Goal: Transaction & Acquisition: Purchase product/service

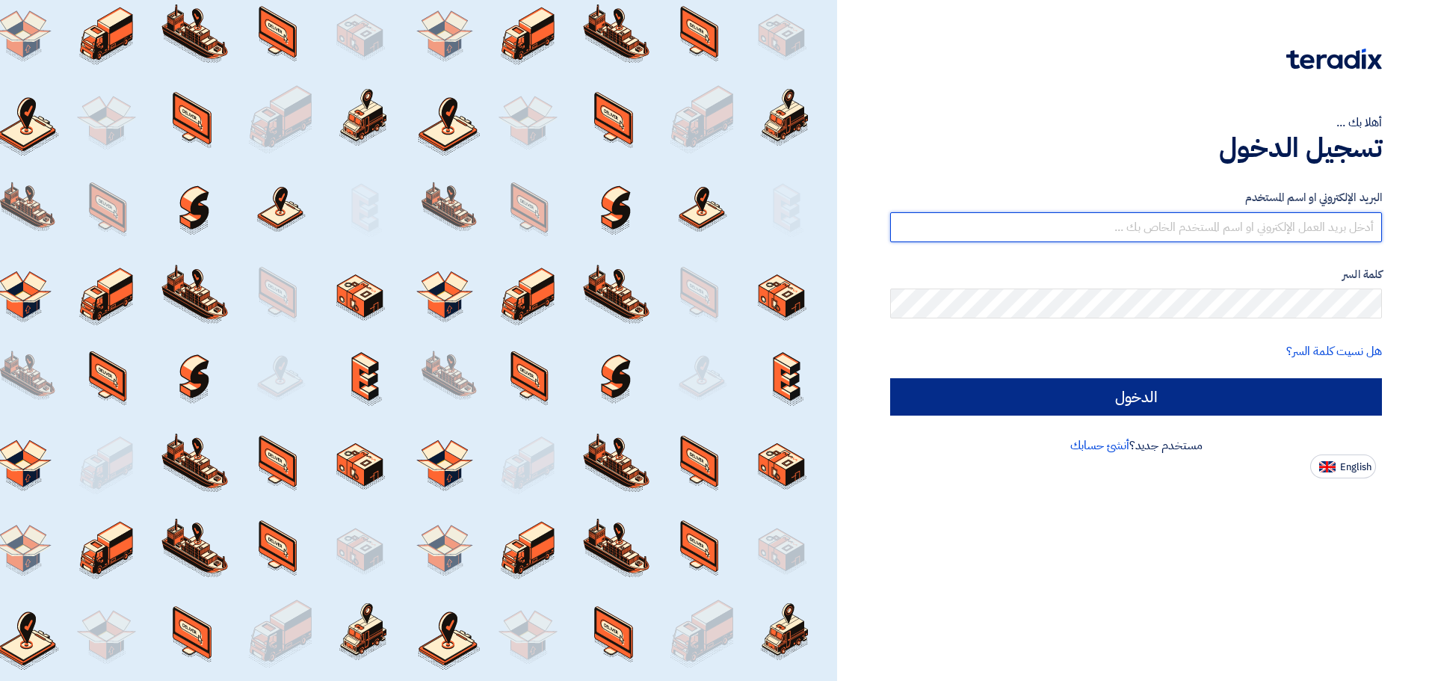
type input "[EMAIL_ADDRESS][DOMAIN_NAME]"
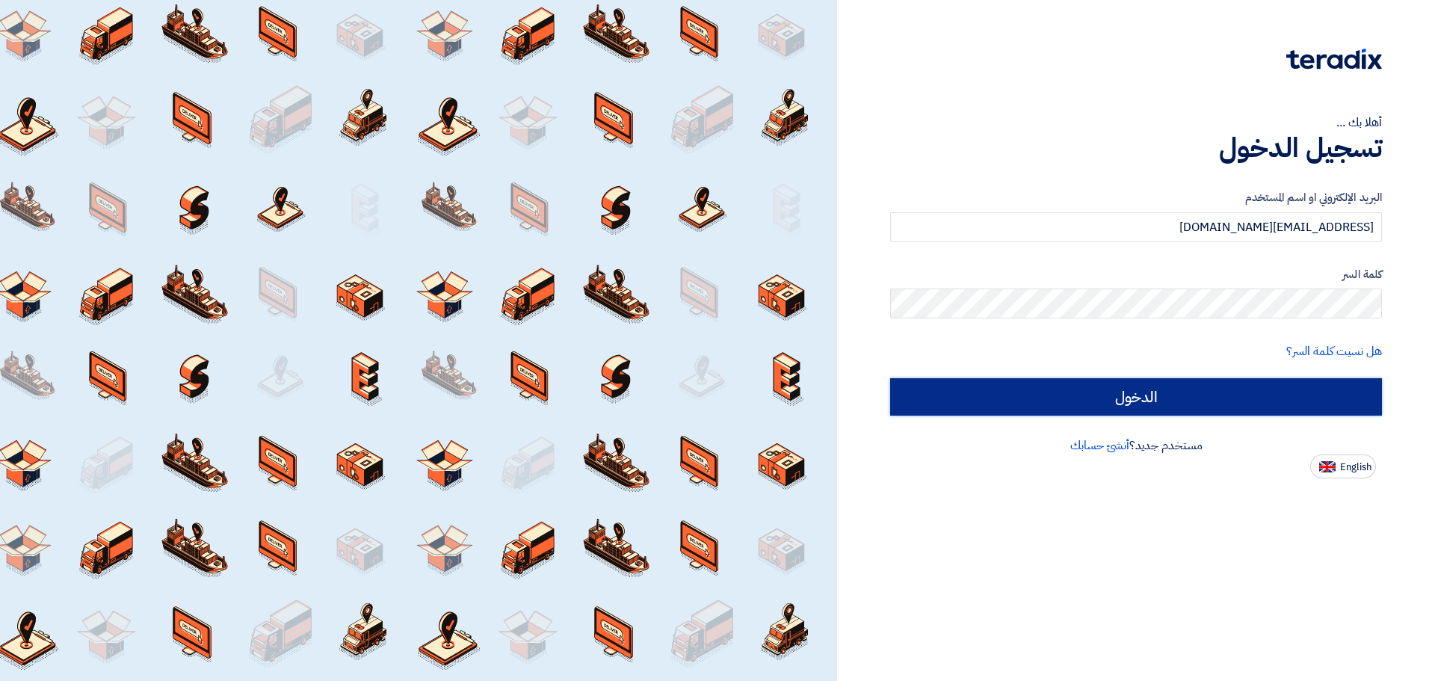
click at [1117, 390] on input "الدخول" at bounding box center [1136, 396] width 492 height 37
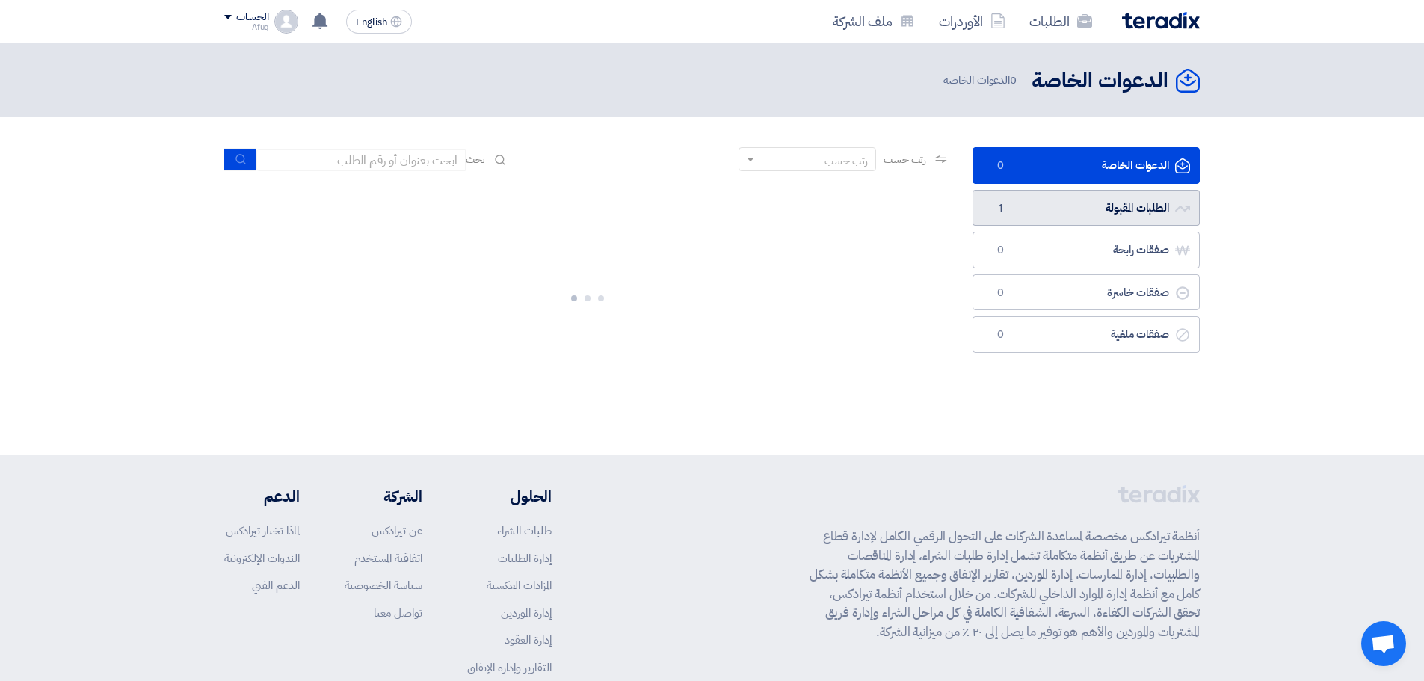
click at [1047, 221] on link "الطلبات المقبولة الطلبات المقبولة 1" at bounding box center [1086, 208] width 227 height 37
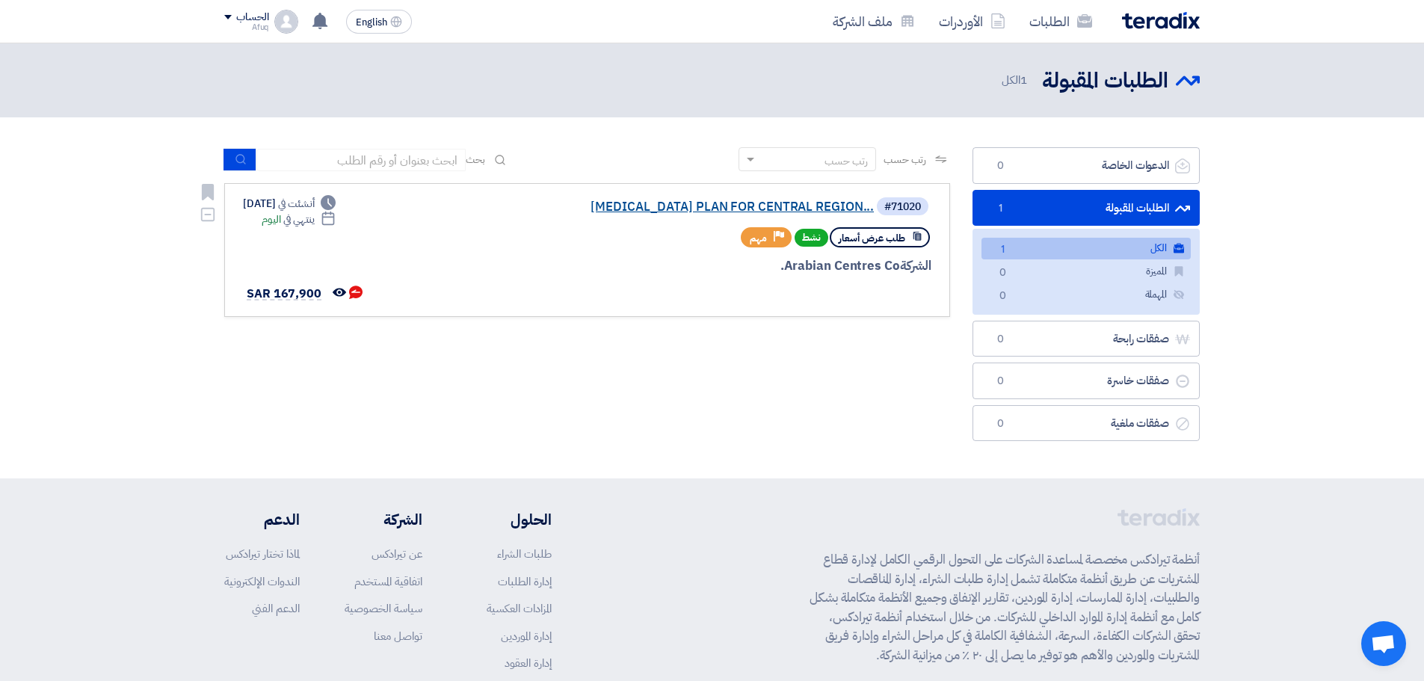
click at [806, 214] on link "[MEDICAL_DATA] PLAN FOR CENTRAL REGION..." at bounding box center [724, 206] width 299 height 13
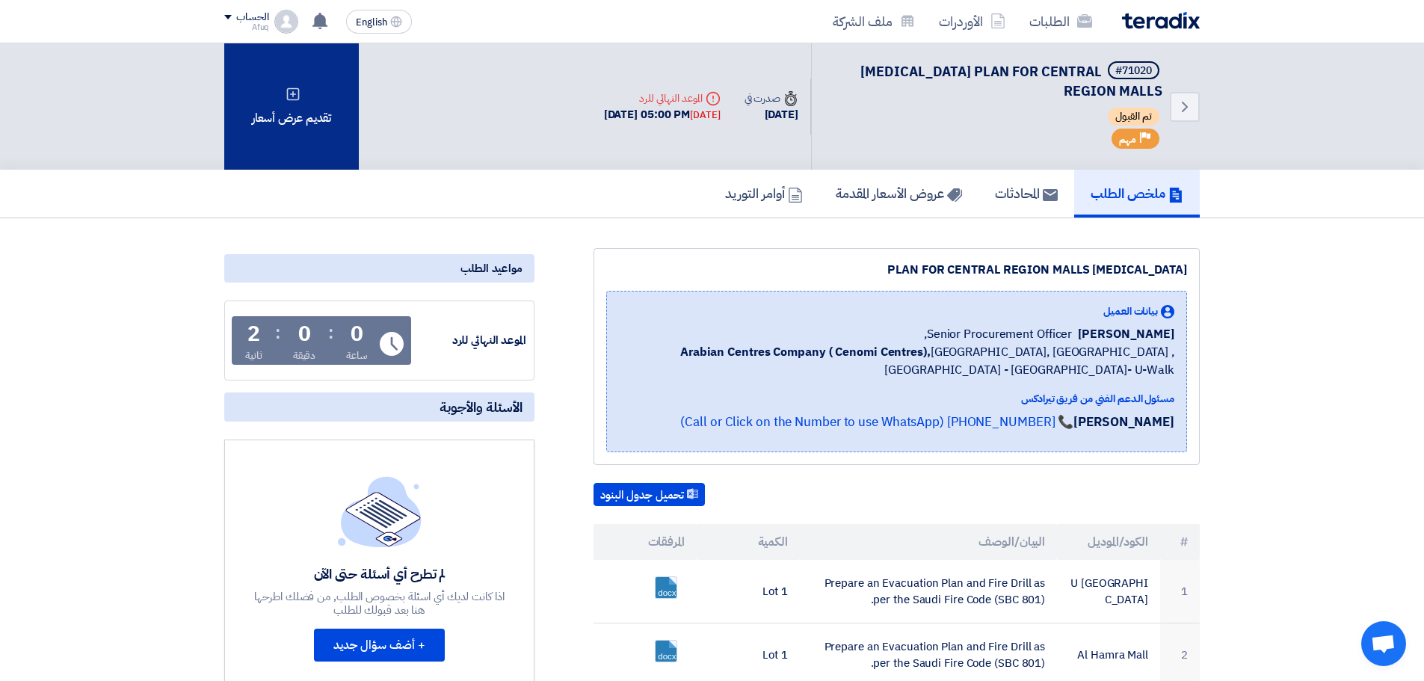
click at [294, 99] on use at bounding box center [293, 93] width 13 height 13
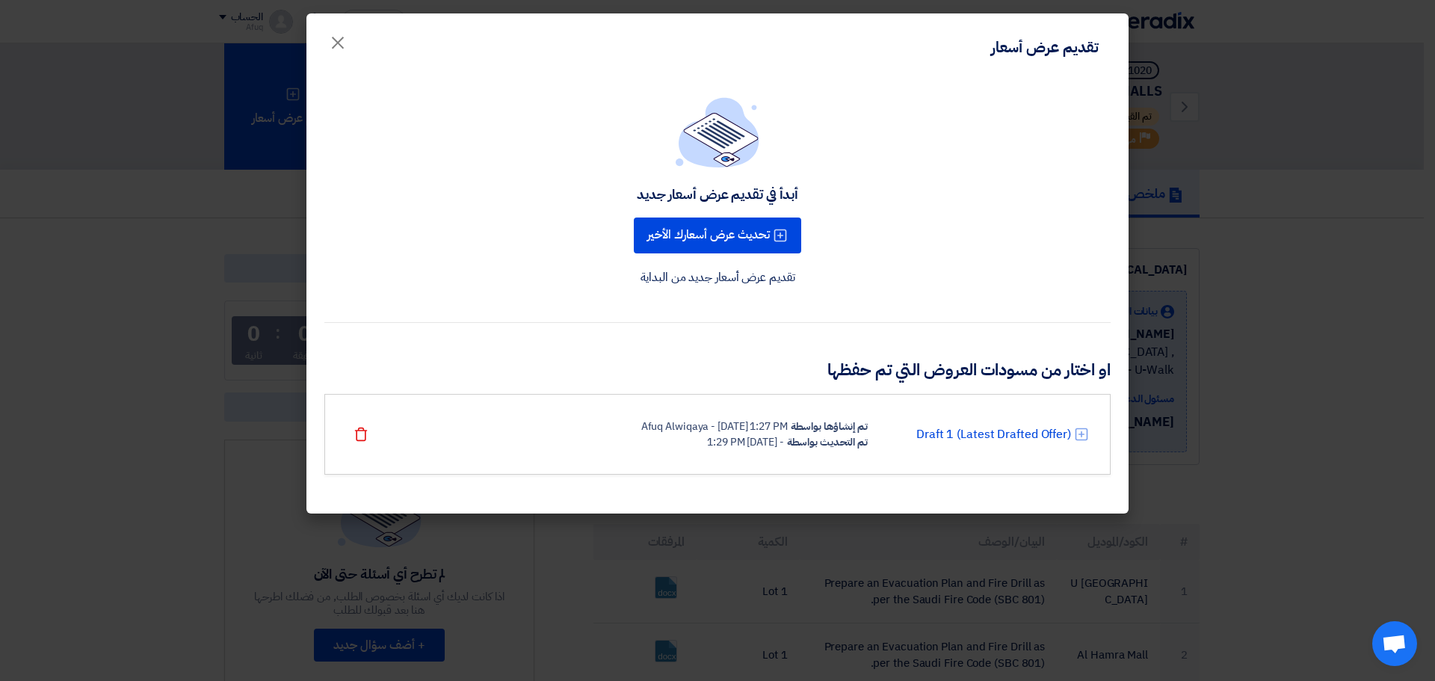
drag, startPoint x: 618, startPoint y: 22, endPoint x: 644, endPoint y: 63, distance: 48.1
click at [668, 42] on div "تقديم عرض أسعار ×" at bounding box center [718, 45] width 822 height 64
click at [689, 225] on button "تحديث عرض أسعارك الأخير" at bounding box center [717, 236] width 167 height 36
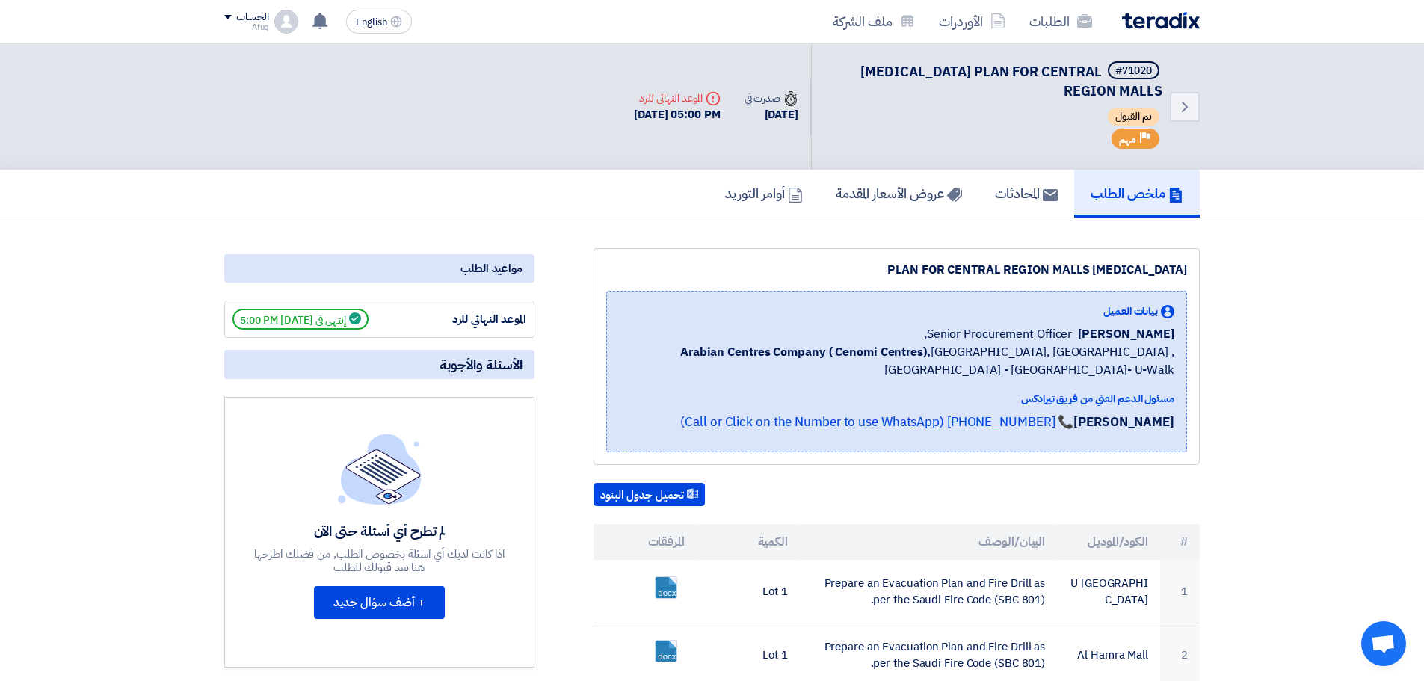
click at [928, 58] on div "Back #71020 [MEDICAL_DATA] PLAN FOR CENTRAL REGION MALLS تم القبول Priority مهم" at bounding box center [1005, 106] width 389 height 126
click at [1025, 23] on link "الطلبات" at bounding box center [1060, 21] width 87 height 35
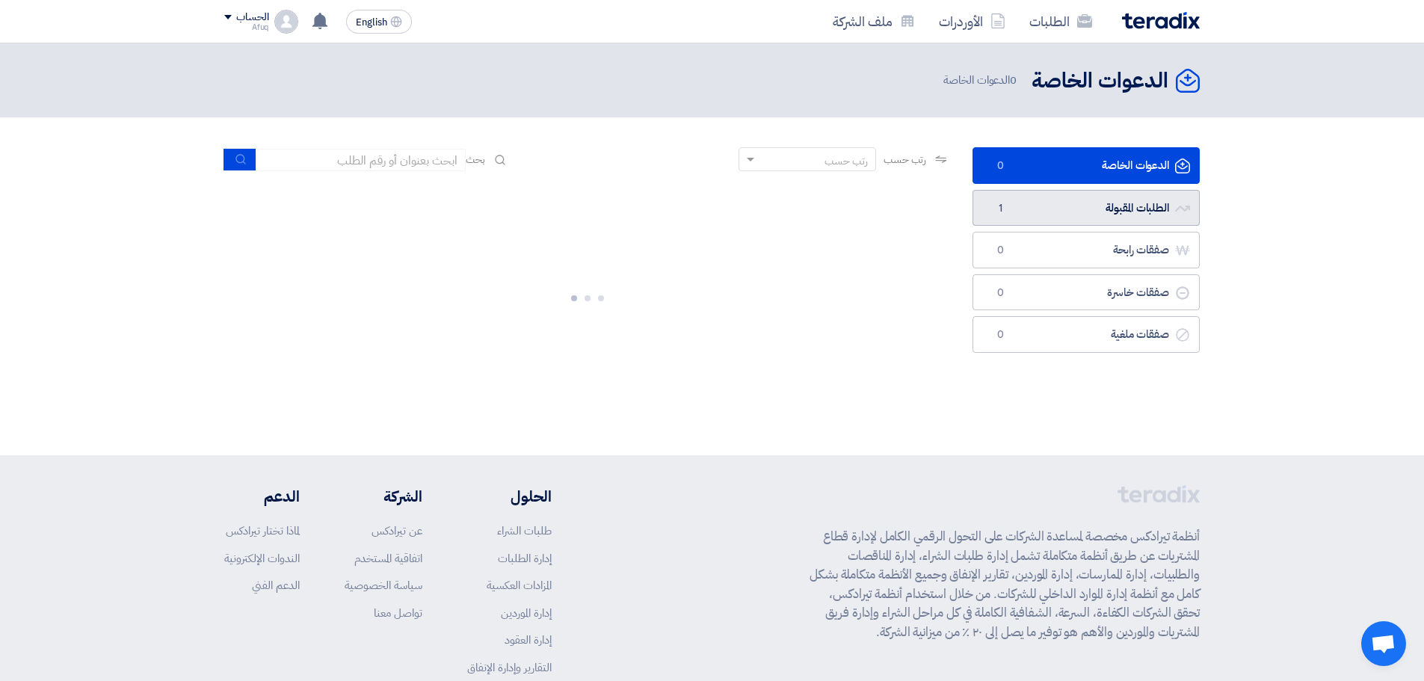
click at [1007, 215] on span "1" at bounding box center [1000, 208] width 18 height 15
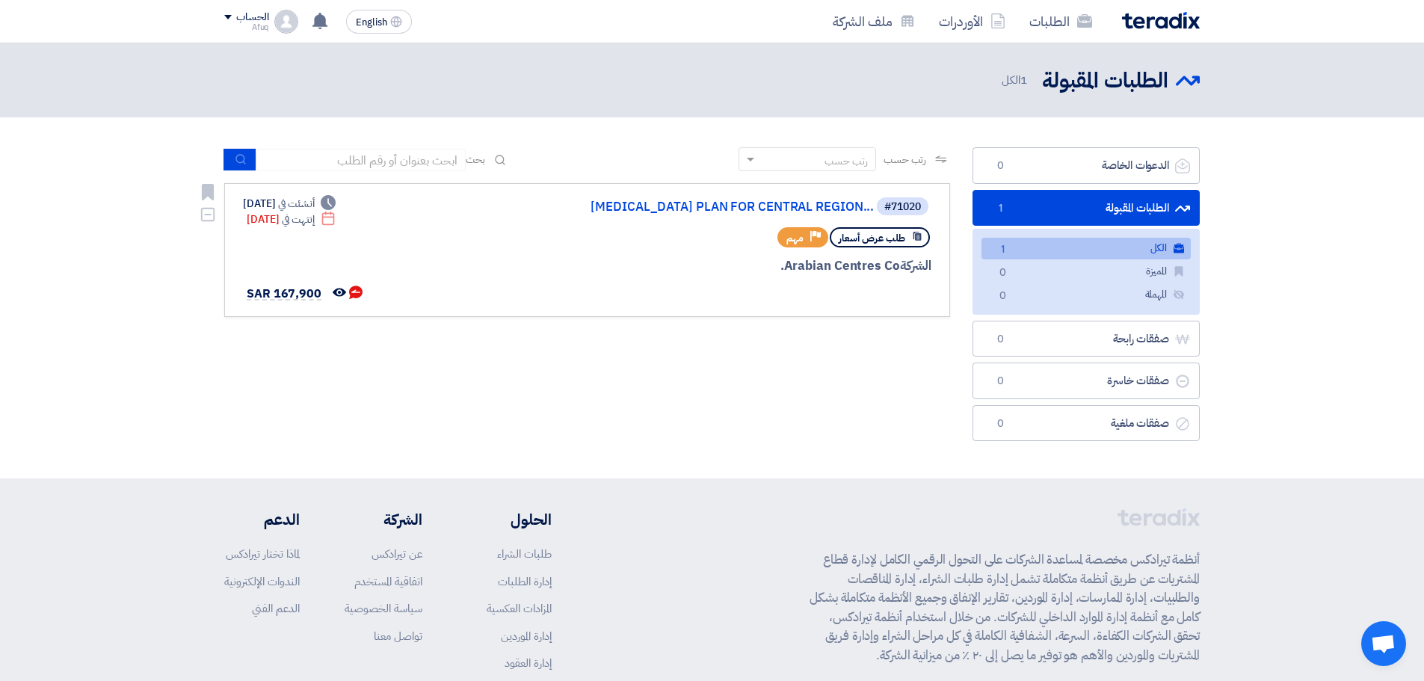
click at [884, 247] on div "طلب عرض أسعار" at bounding box center [880, 237] width 100 height 20
click at [791, 245] on span "مهم" at bounding box center [794, 238] width 17 height 14
click at [825, 273] on div "الشركة Arabian Centres Co." at bounding box center [752, 265] width 360 height 19
click at [336, 216] on icon "Deadline" at bounding box center [328, 218] width 15 height 15
click at [291, 220] on div "Deadline إنتهت في [DATE]" at bounding box center [291, 220] width 89 height 16
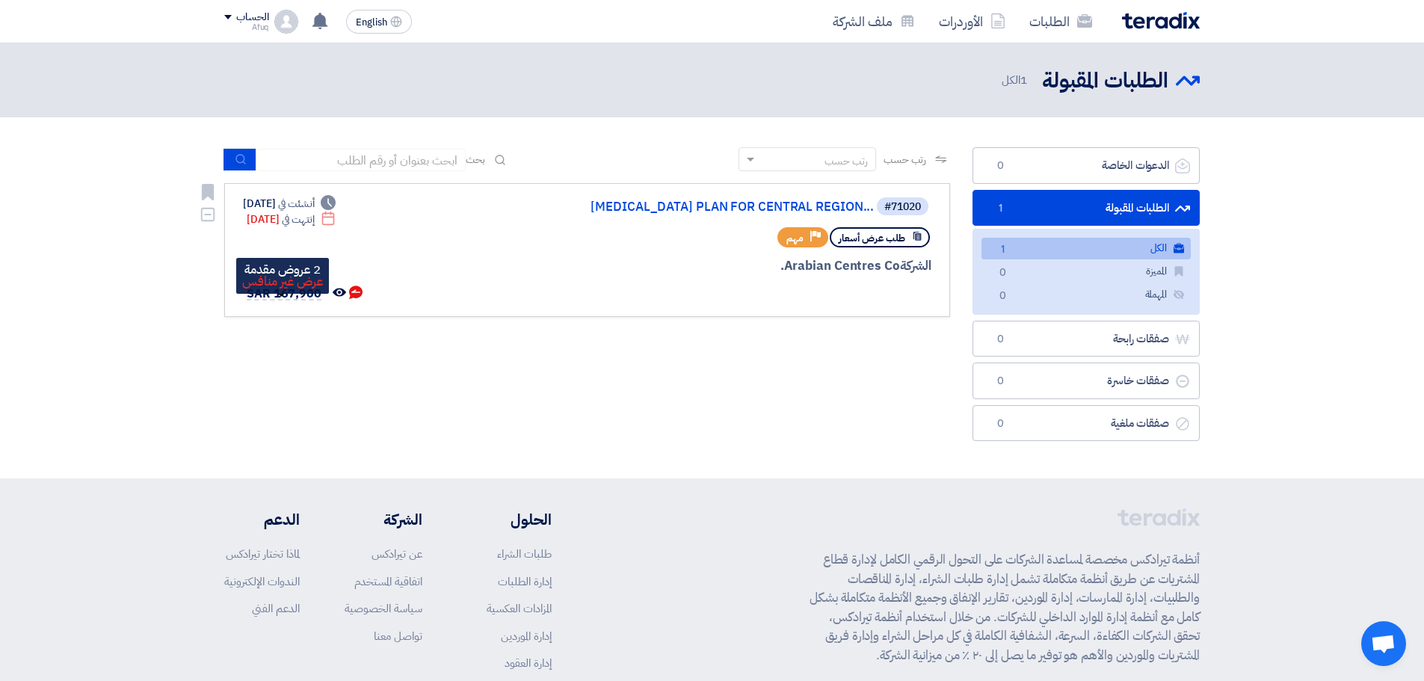
click at [295, 303] on span "SAR 167,900" at bounding box center [284, 294] width 75 height 18
click at [357, 299] on use at bounding box center [355, 292] width 13 height 13
click at [1008, 92] on div "الطلبات المقبولة الطلبات المقبولة 1 الكل" at bounding box center [1095, 80] width 210 height 29
click at [1115, 273] on link "المميزة المميزة 0" at bounding box center [1086, 272] width 209 height 22
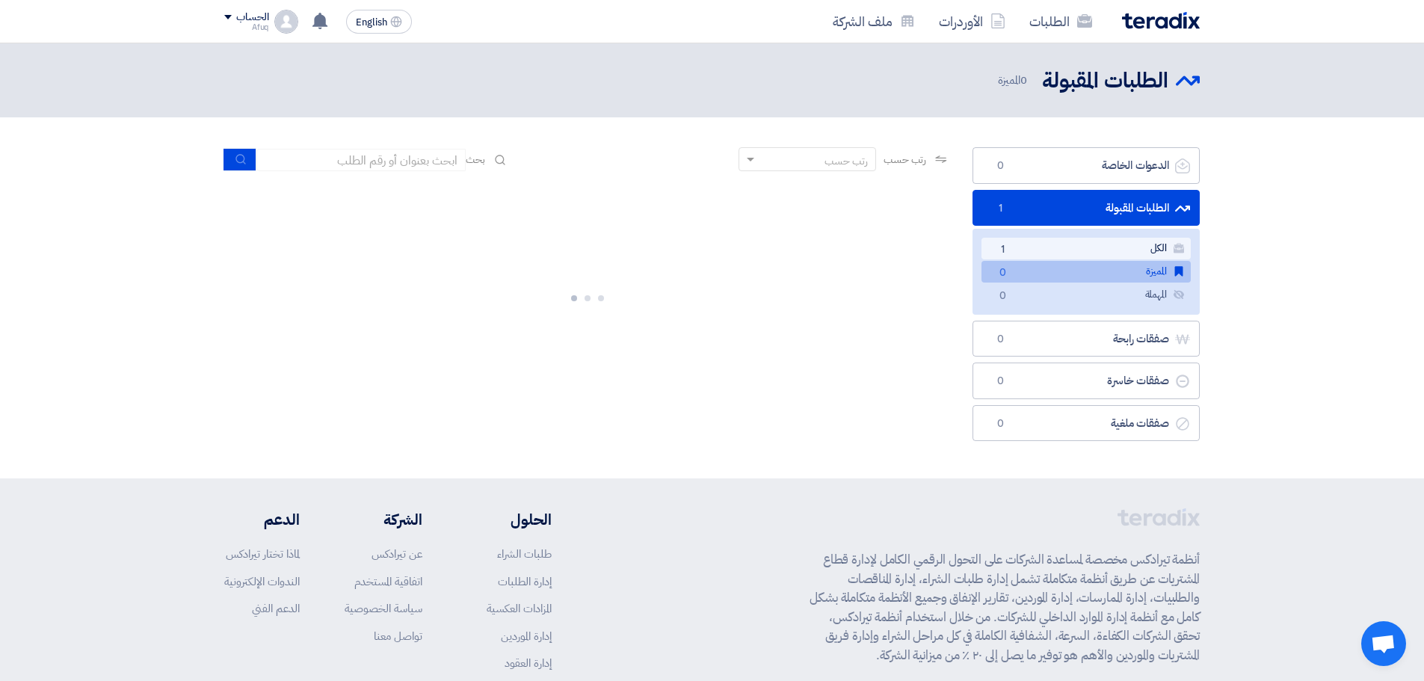
click at [1080, 248] on link "الكل الكل 1" at bounding box center [1086, 249] width 209 height 22
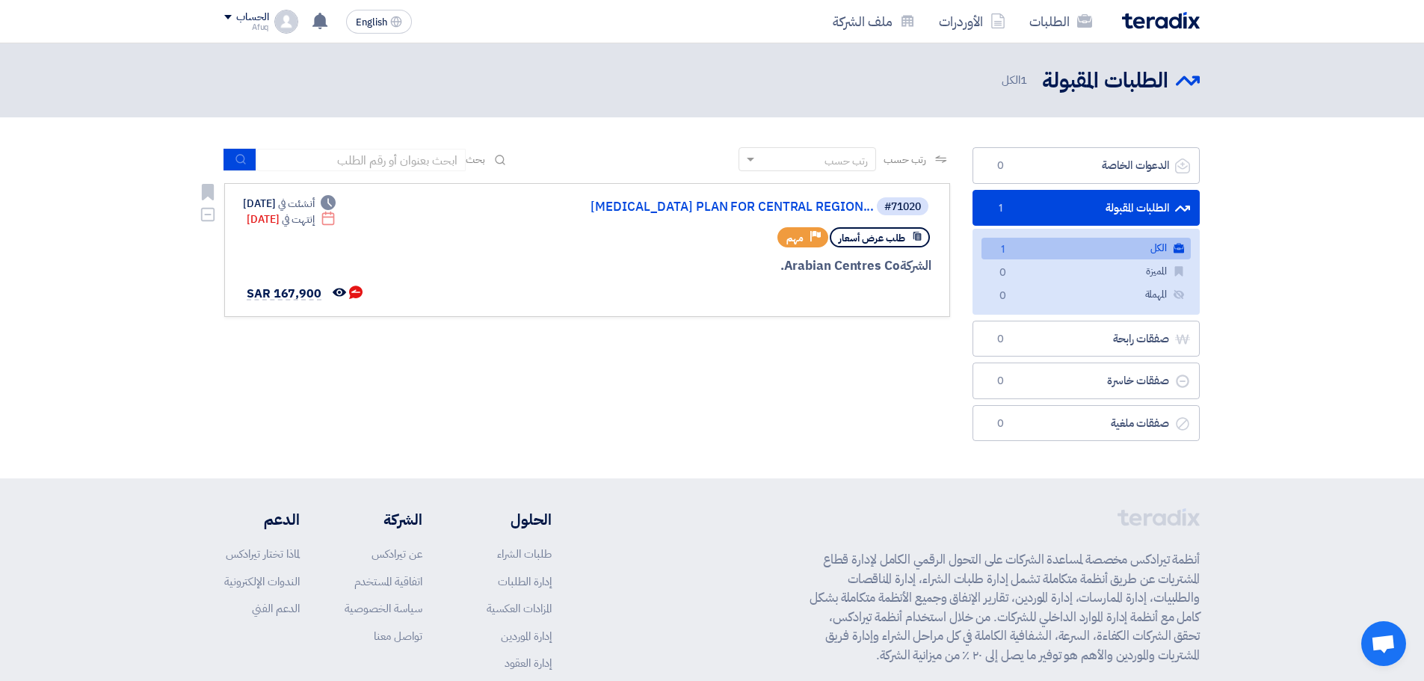
click at [314, 218] on span "إنتهت في" at bounding box center [298, 220] width 32 height 16
click at [334, 216] on use at bounding box center [327, 218] width 13 height 13
click at [336, 196] on icon "Deadline" at bounding box center [328, 202] width 15 height 15
click at [698, 208] on link "[MEDICAL_DATA] PLAN FOR CENTRAL REGION..." at bounding box center [724, 206] width 299 height 13
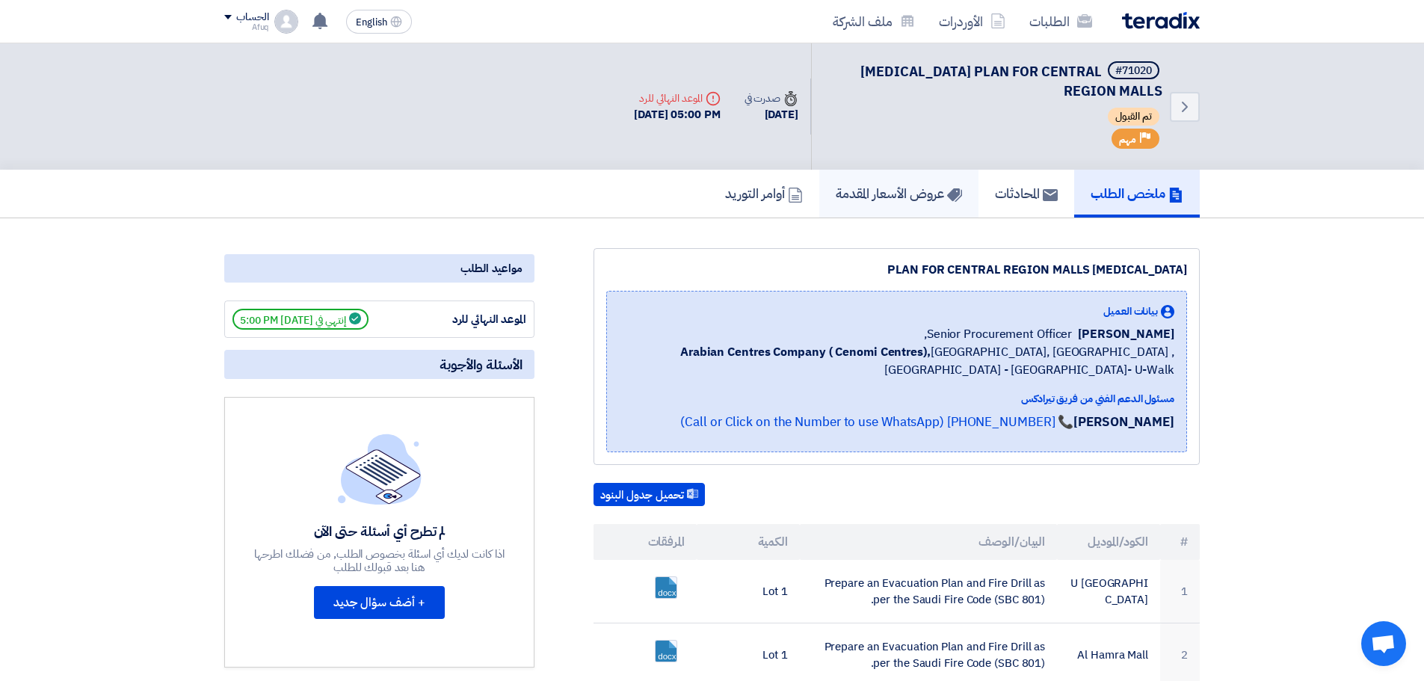
click at [906, 186] on h5 "عروض الأسعار المقدمة" at bounding box center [899, 193] width 126 height 17
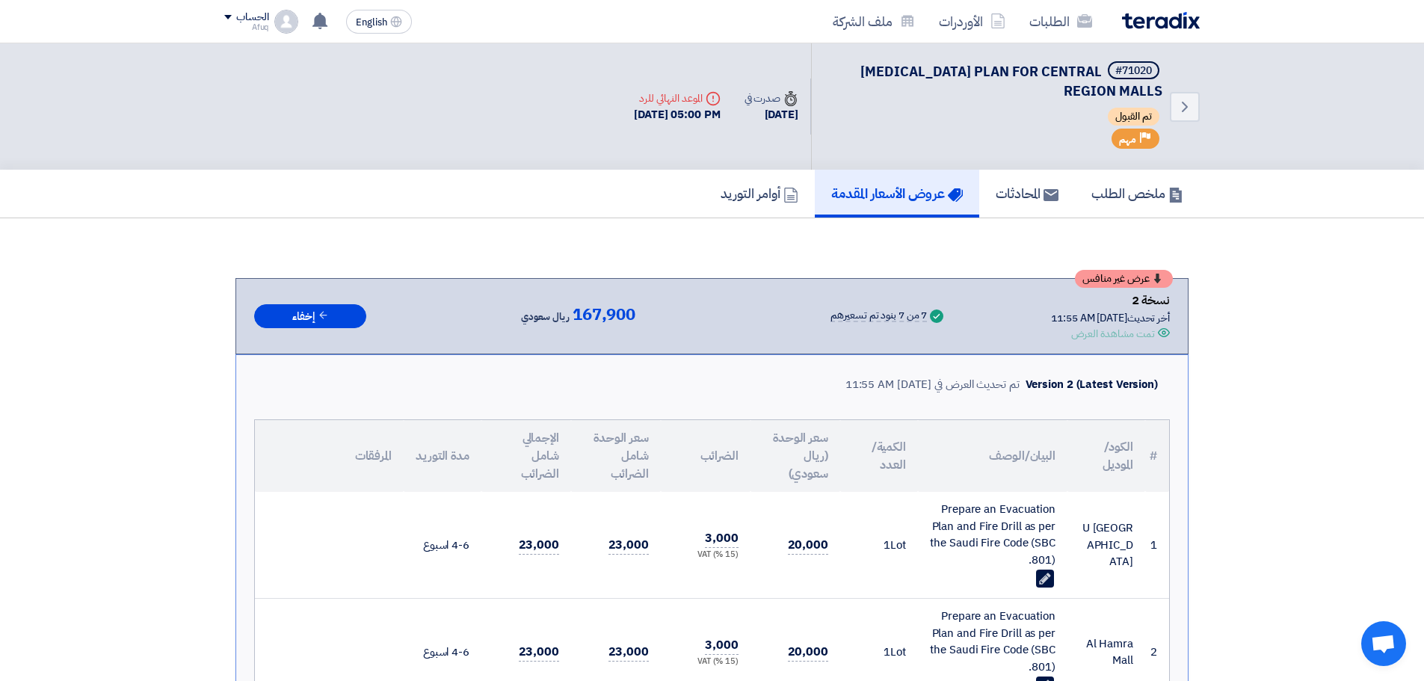
click at [638, 111] on div "[DATE] 05:00 PM" at bounding box center [677, 114] width 87 height 17
click at [764, 193] on h5 "أوامر التوريد" at bounding box center [760, 193] width 78 height 17
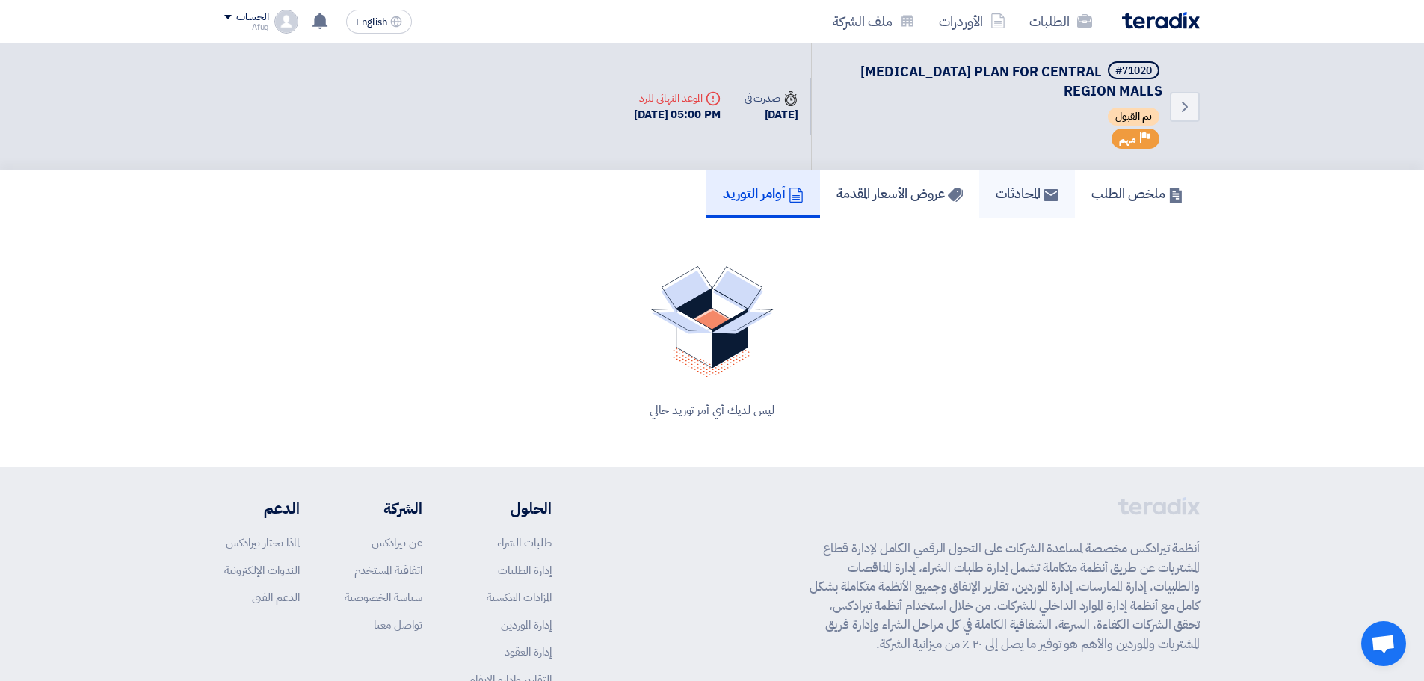
click at [1033, 203] on link "المحادثات" at bounding box center [1027, 194] width 96 height 48
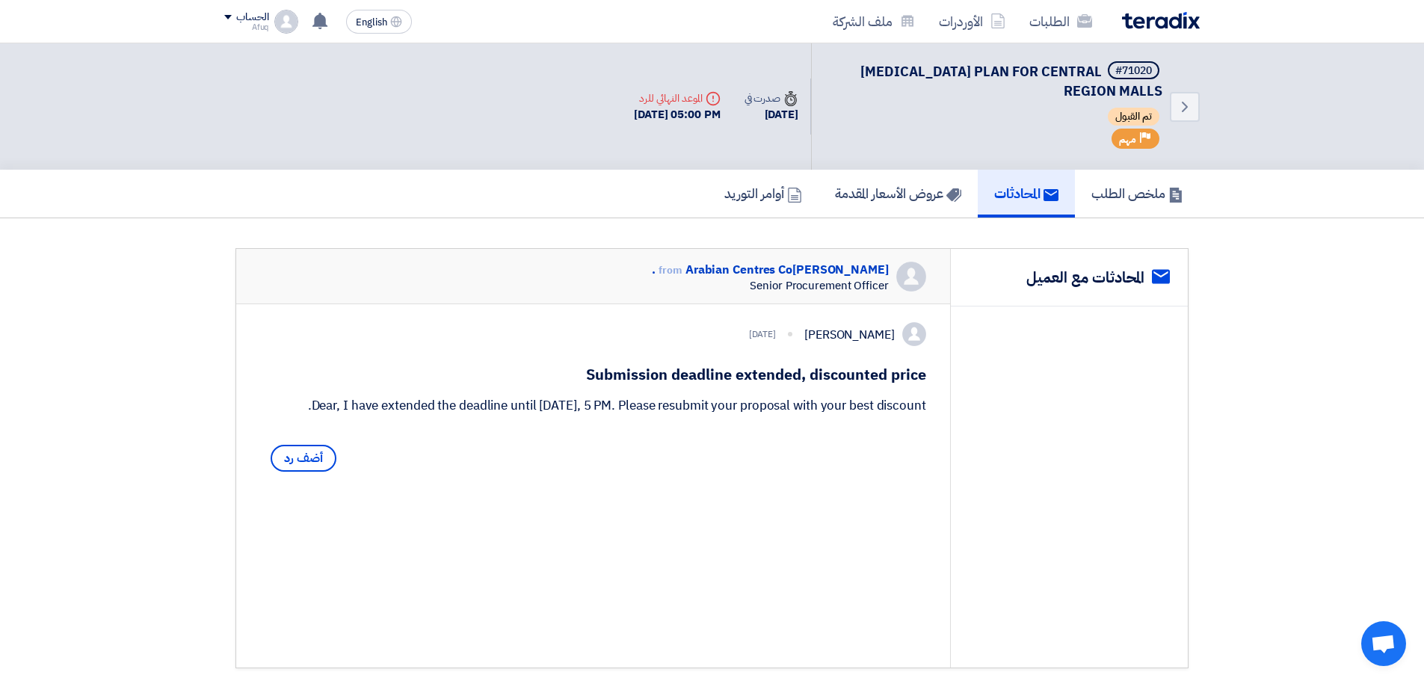
click at [1092, 281] on h2 "المحادثات مع العميل" at bounding box center [1085, 277] width 118 height 21
click at [1118, 188] on h5 "ملخص الطلب" at bounding box center [1137, 193] width 92 height 17
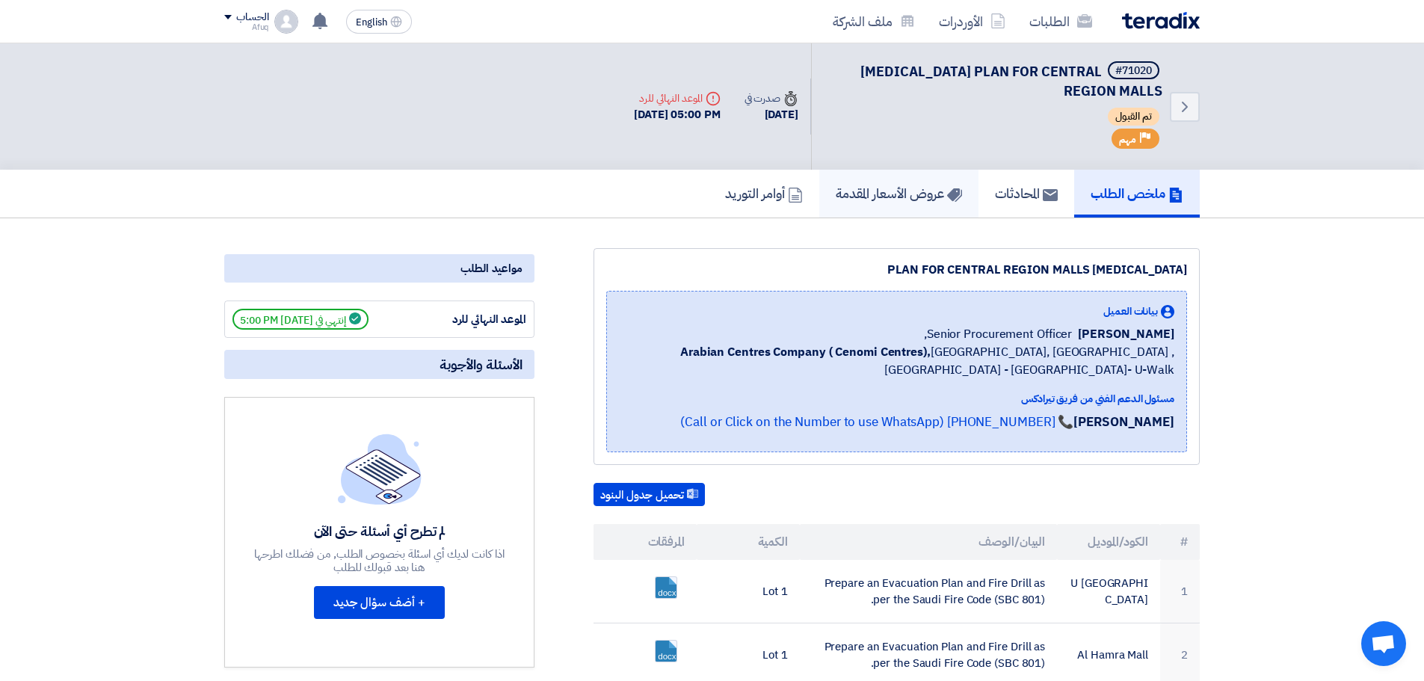
click at [914, 195] on h5 "عروض الأسعار المقدمة" at bounding box center [899, 193] width 126 height 17
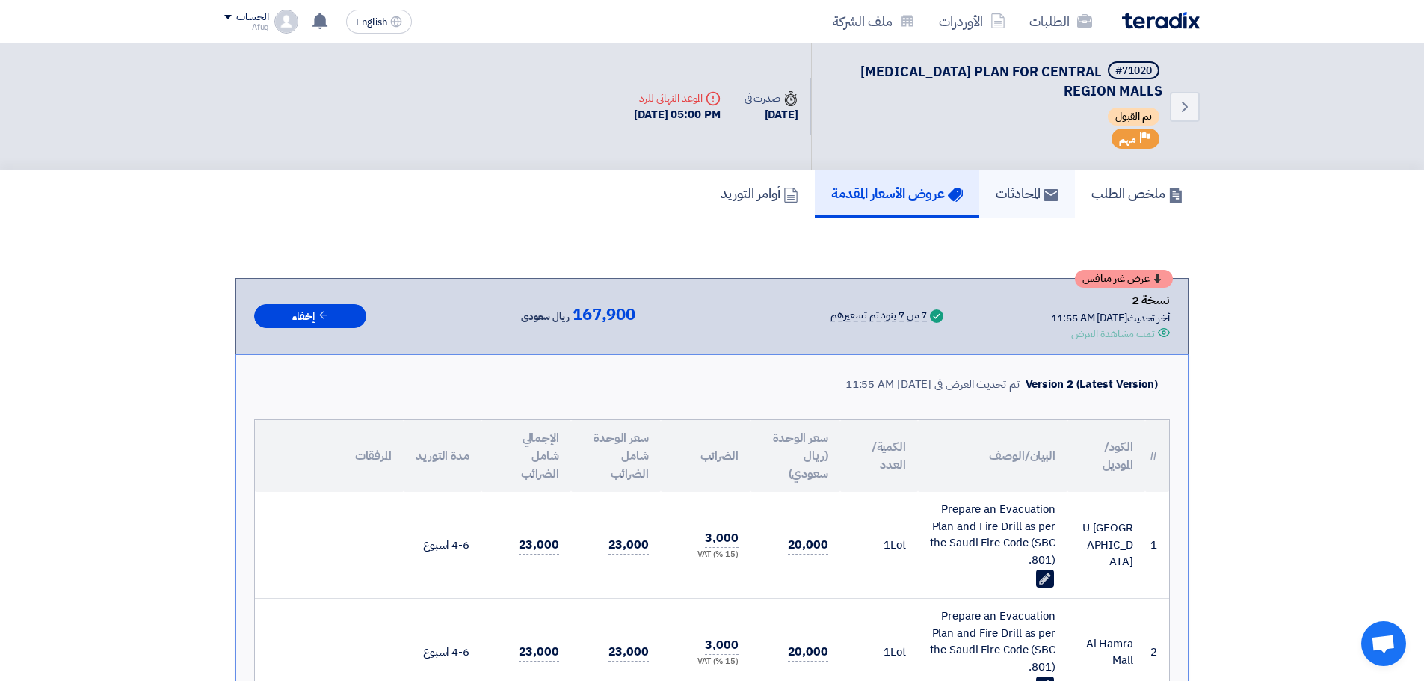
click at [979, 198] on link "المحادثات" at bounding box center [1027, 194] width 96 height 48
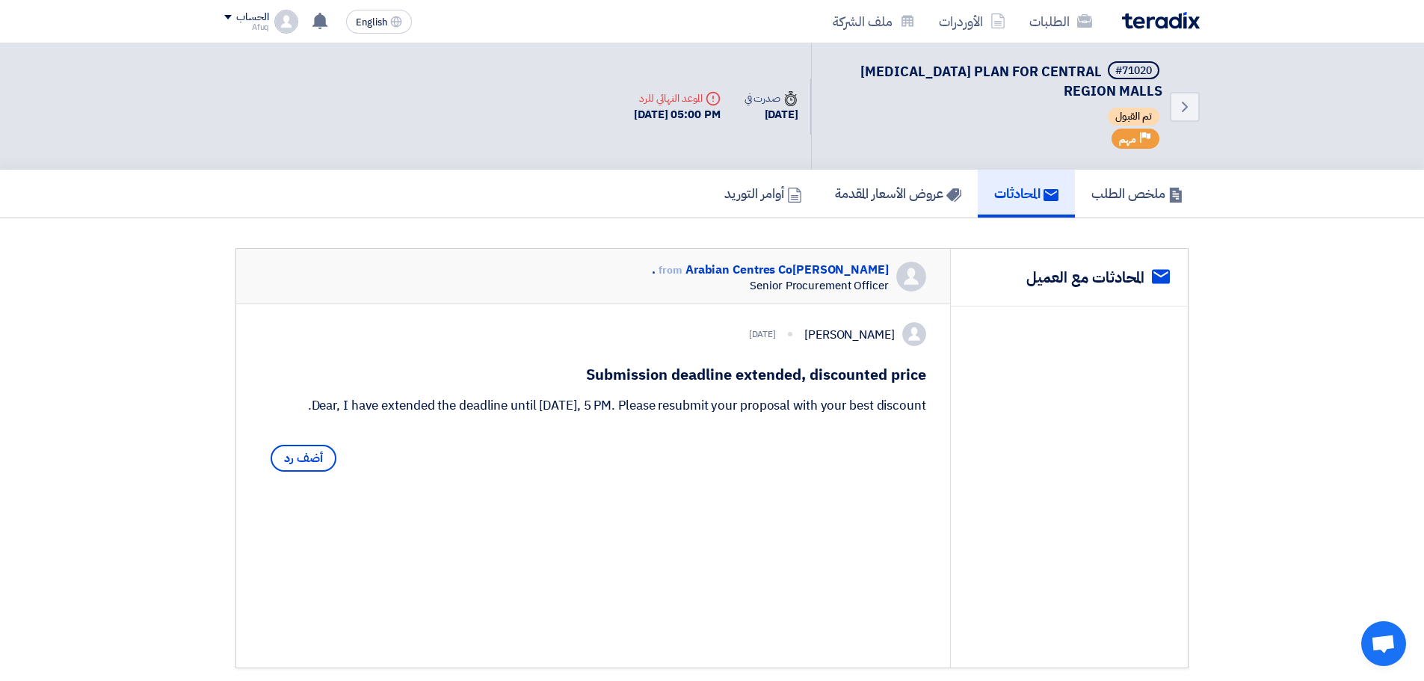
drag, startPoint x: 645, startPoint y: 80, endPoint x: 650, endPoint y: 120, distance: 40.7
click at [645, 87] on div "Deadline الموعد النهائي للرد [DATE] 05:00 PM" at bounding box center [677, 106] width 111 height 57
click at [650, 120] on div "[DATE] 05:00 PM" at bounding box center [677, 114] width 87 height 17
click at [648, 104] on div "Deadline الموعد النهائي للرد" at bounding box center [677, 98] width 87 height 16
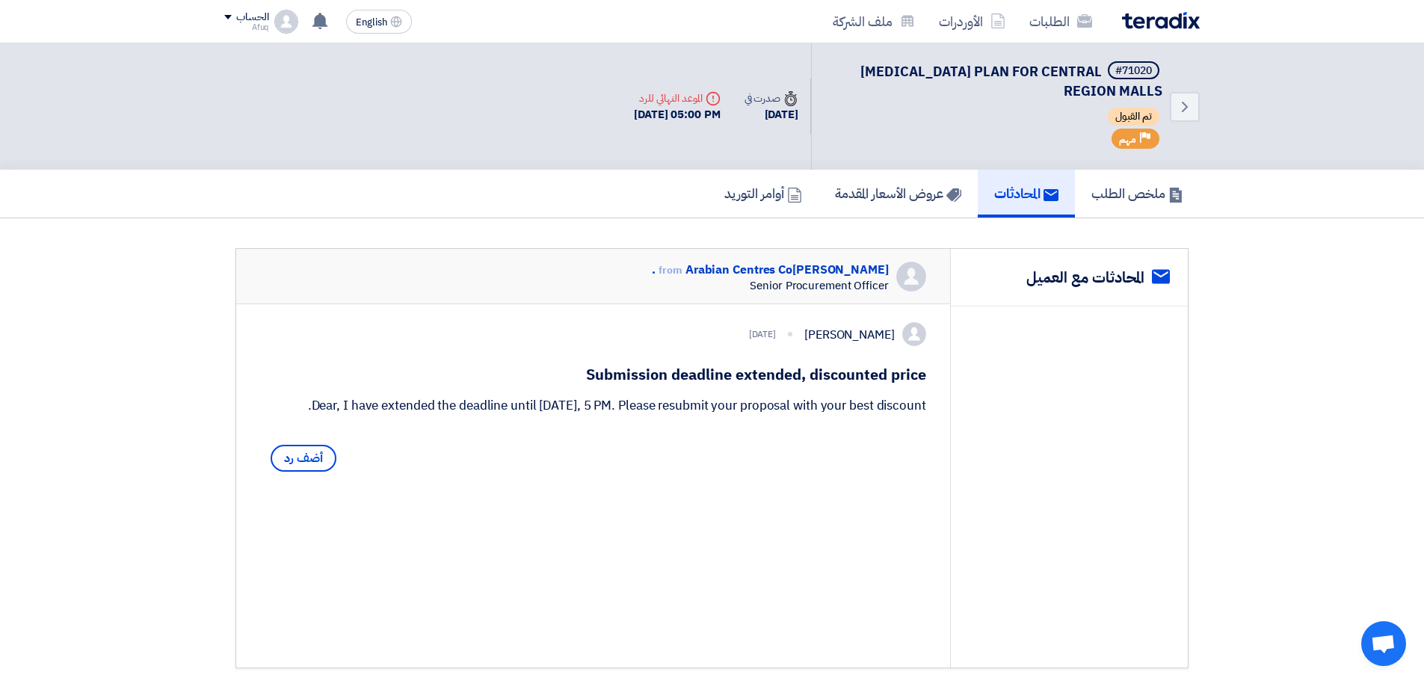
click at [647, 99] on div "Deadline الموعد النهائي للرد" at bounding box center [677, 98] width 87 height 16
click at [705, 90] on div "Deadline الموعد النهائي للرد" at bounding box center [677, 98] width 87 height 16
click at [785, 91] on icon "Time" at bounding box center [790, 98] width 15 height 15
click at [887, 31] on link "ملف الشركة" at bounding box center [874, 21] width 106 height 35
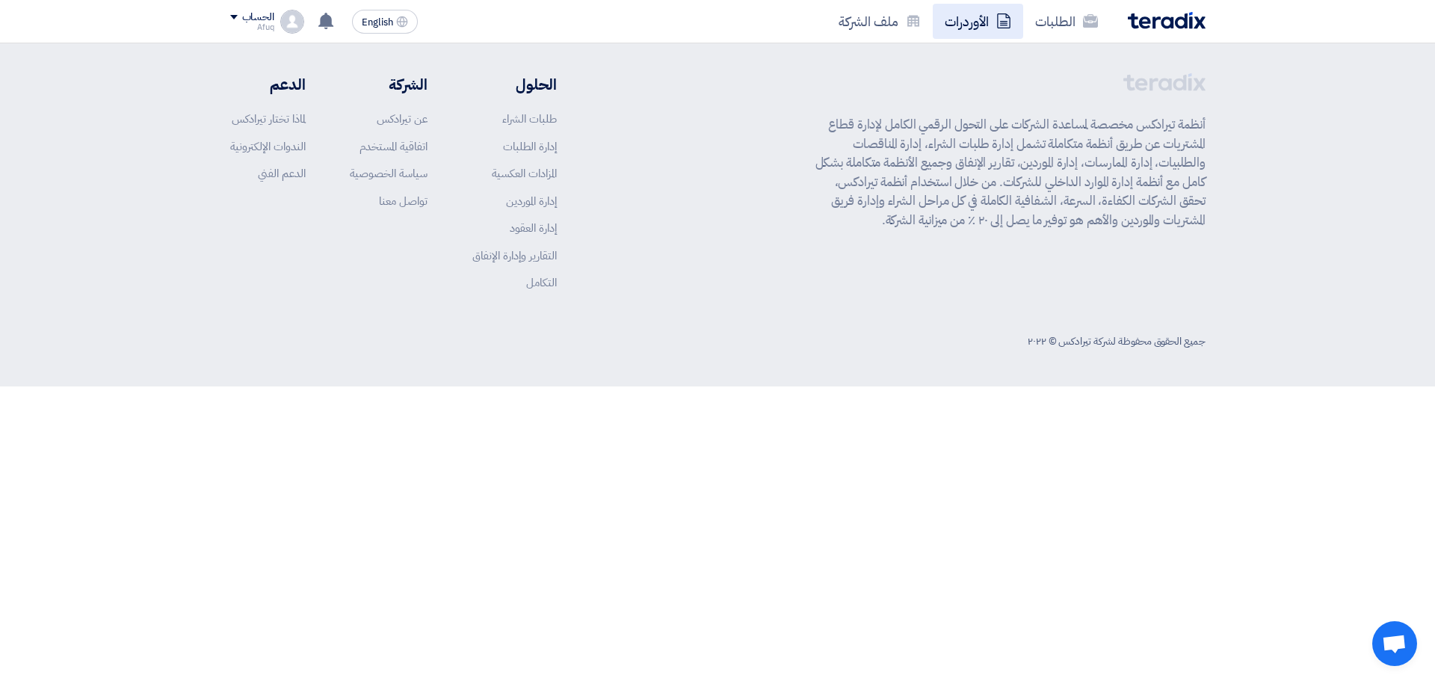
click at [967, 23] on link "الأوردرات" at bounding box center [978, 21] width 90 height 35
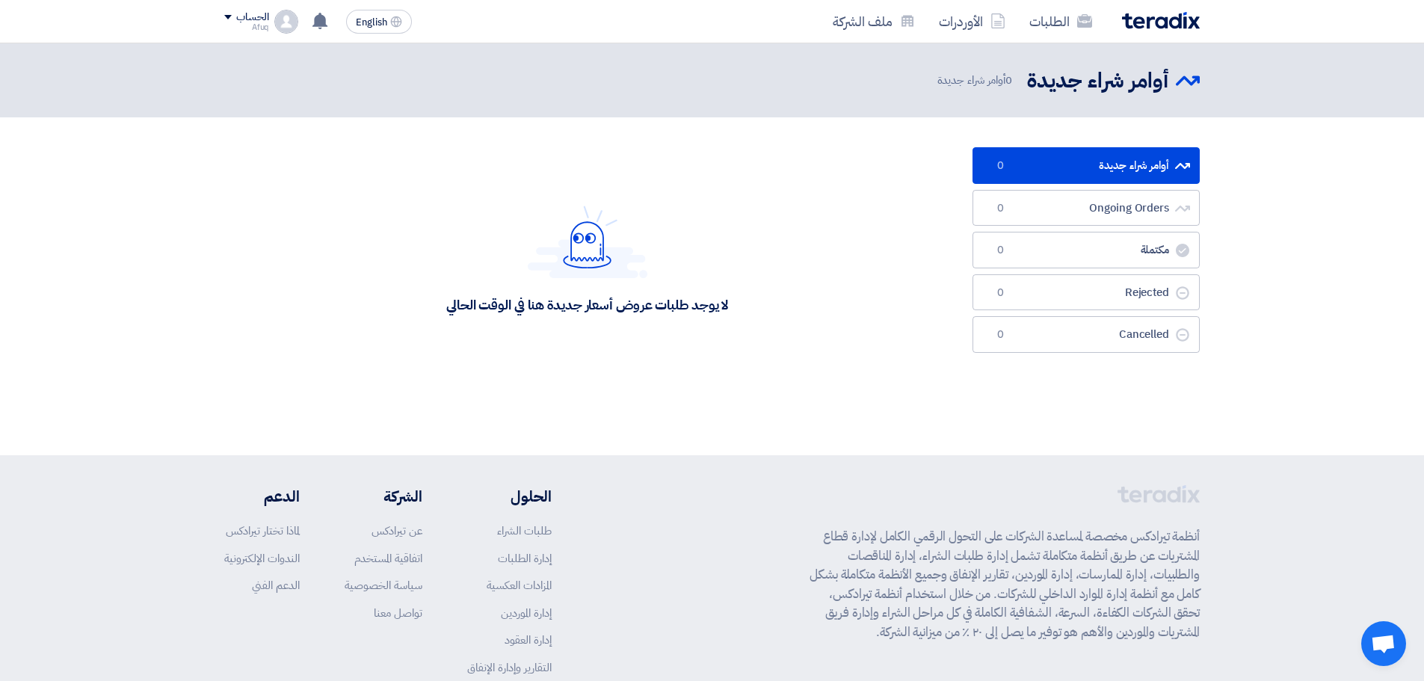
click at [1063, 2] on div "الطلبات الأوردرات ملف الشركة English EN تم مشاهدة العرض المقدم للطلب " [MEDICAL…" at bounding box center [712, 21] width 998 height 43
click at [1053, 25] on link "الطلبات" at bounding box center [1060, 21] width 87 height 35
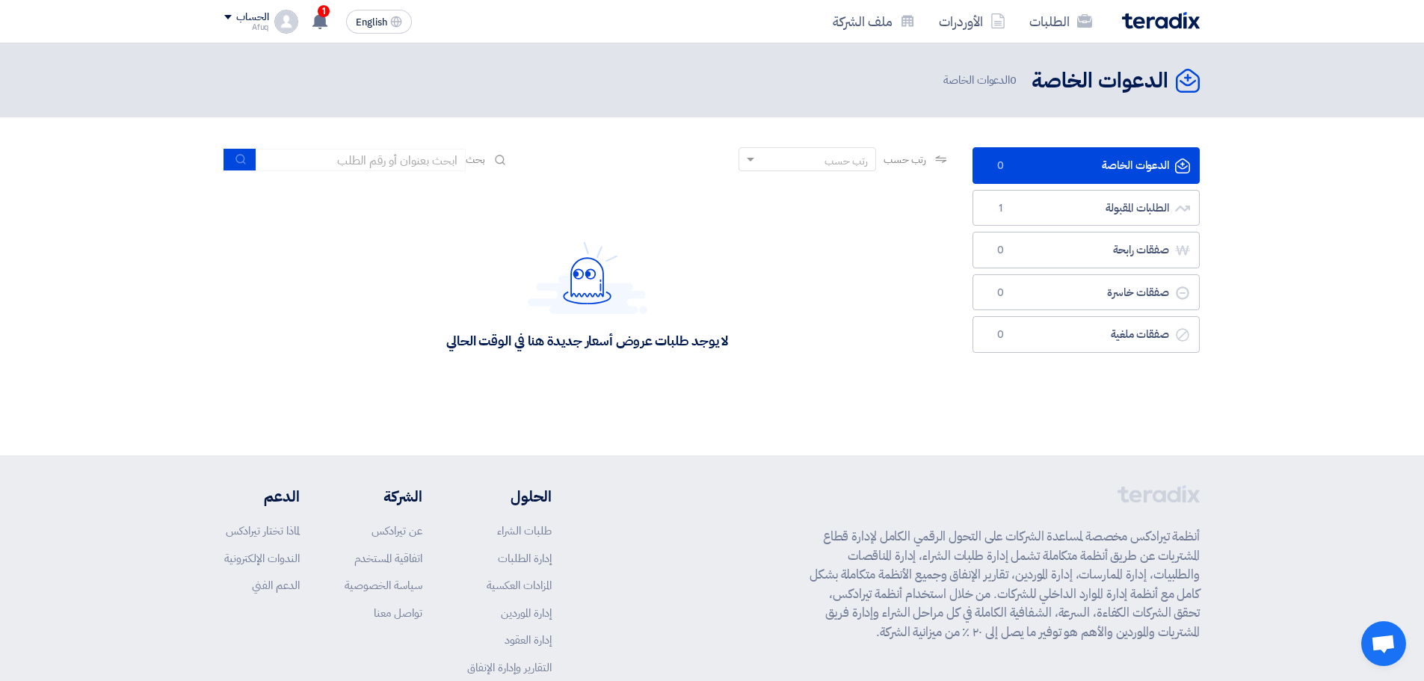
click at [1142, 23] on img at bounding box center [1161, 20] width 78 height 17
click at [327, 19] on icon at bounding box center [320, 21] width 16 height 16
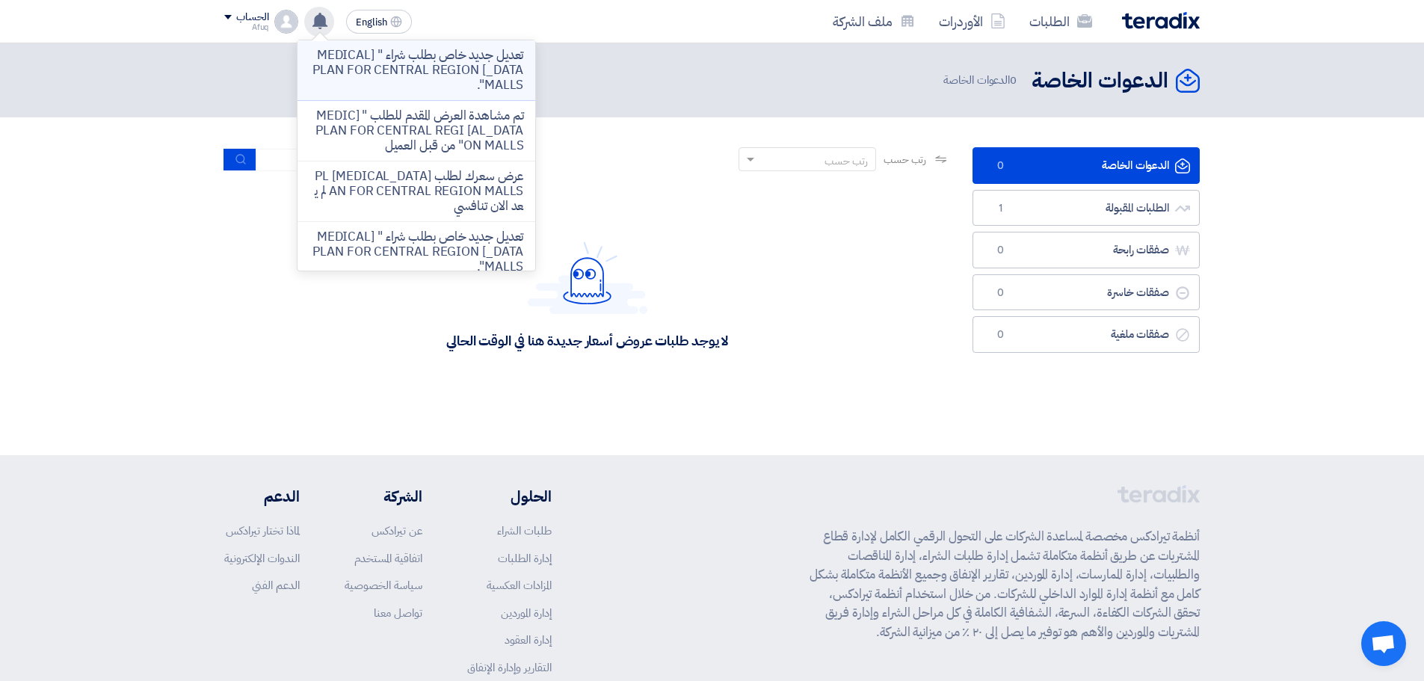
click at [383, 67] on p "تعديل جديد خاص بطلب شراء " [MEDICAL_DATA] PLAN FOR CENTRAL REGION MALLS"." at bounding box center [416, 70] width 214 height 45
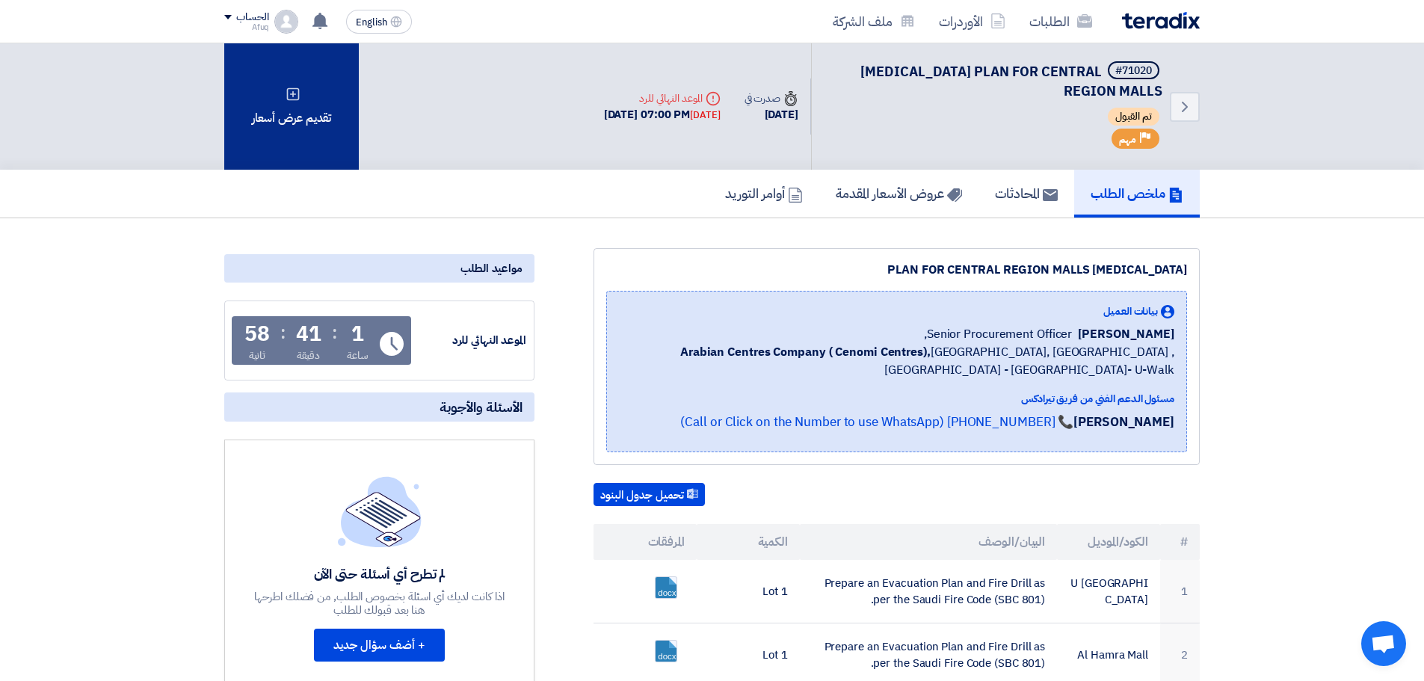
click at [304, 115] on div "تقديم عرض أسعار" at bounding box center [291, 106] width 135 height 126
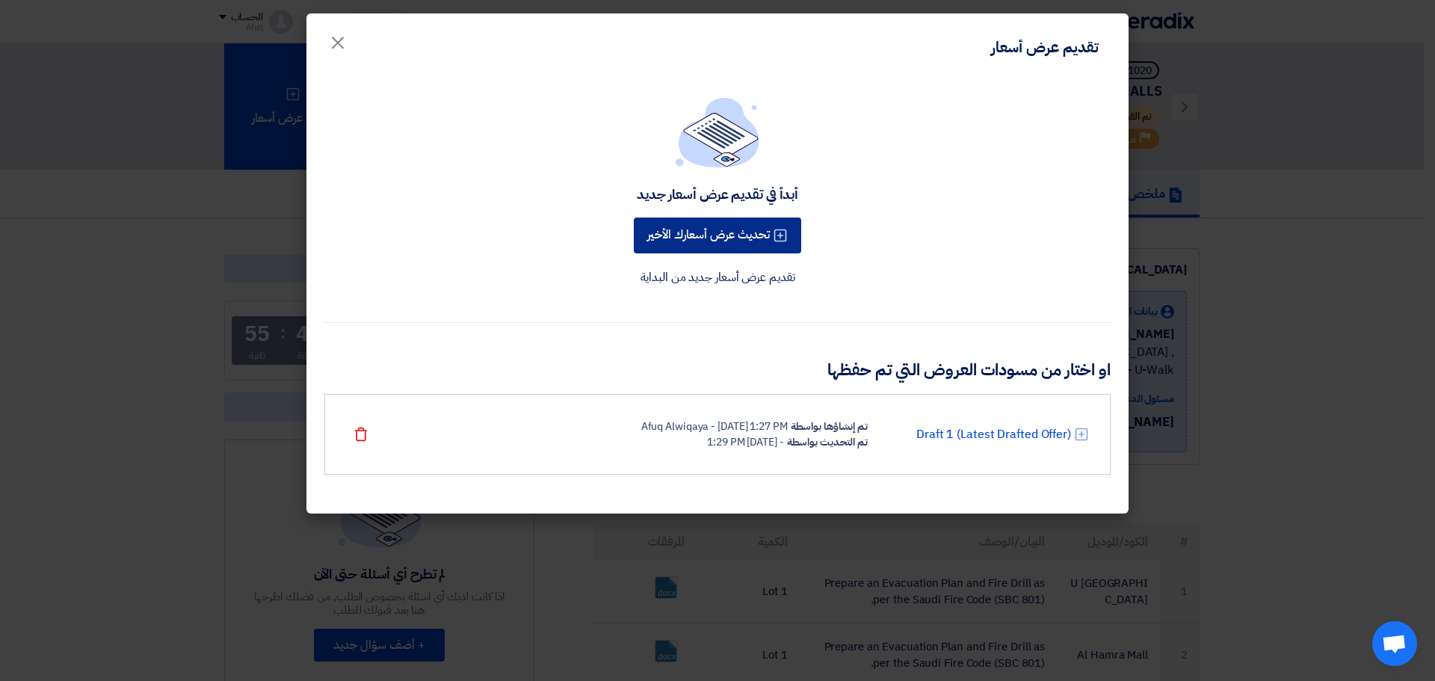
click at [734, 244] on button "تحديث عرض أسعارك الأخير" at bounding box center [717, 236] width 167 height 36
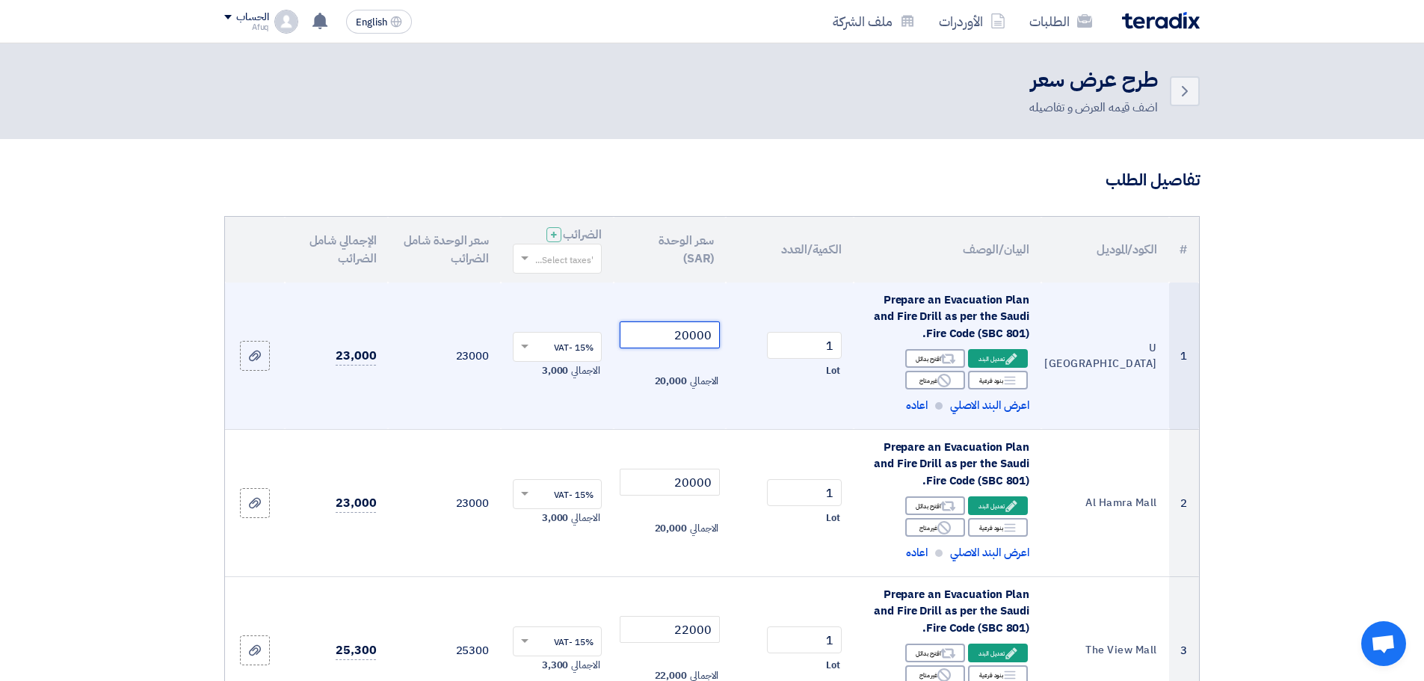
drag, startPoint x: 683, startPoint y: 336, endPoint x: 760, endPoint y: 338, distance: 77.0
click at [760, 338] on tr "1 U [GEOGRAPHIC_DATA] Prepare an Evacuation Plan and Fire Drill as per the Saud…" at bounding box center [712, 356] width 974 height 147
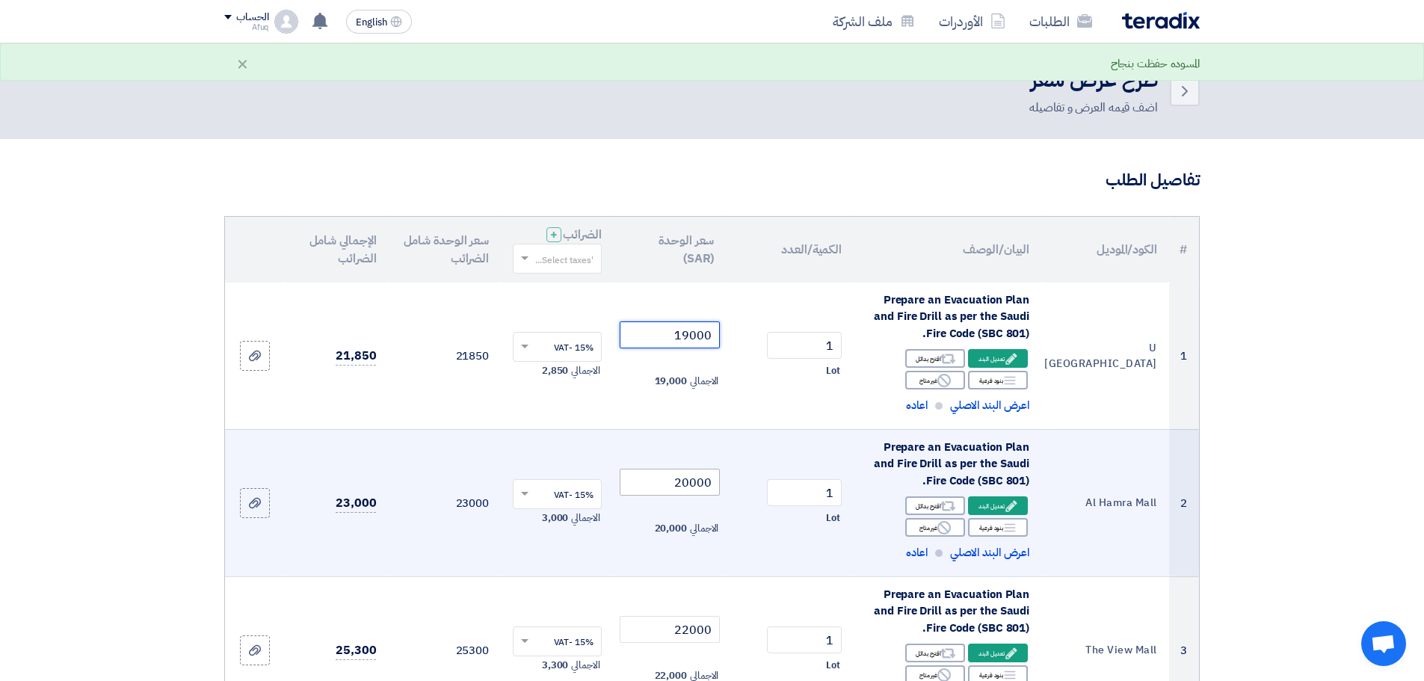
type input "19000"
drag, startPoint x: 673, startPoint y: 494, endPoint x: 758, endPoint y: 490, distance: 85.3
click at [758, 490] on tr "2 [PERSON_NAME][GEOGRAPHIC_DATA] Prepare an Evacuation Plan and Fire Drill as p…" at bounding box center [712, 502] width 974 height 147
type input "9"
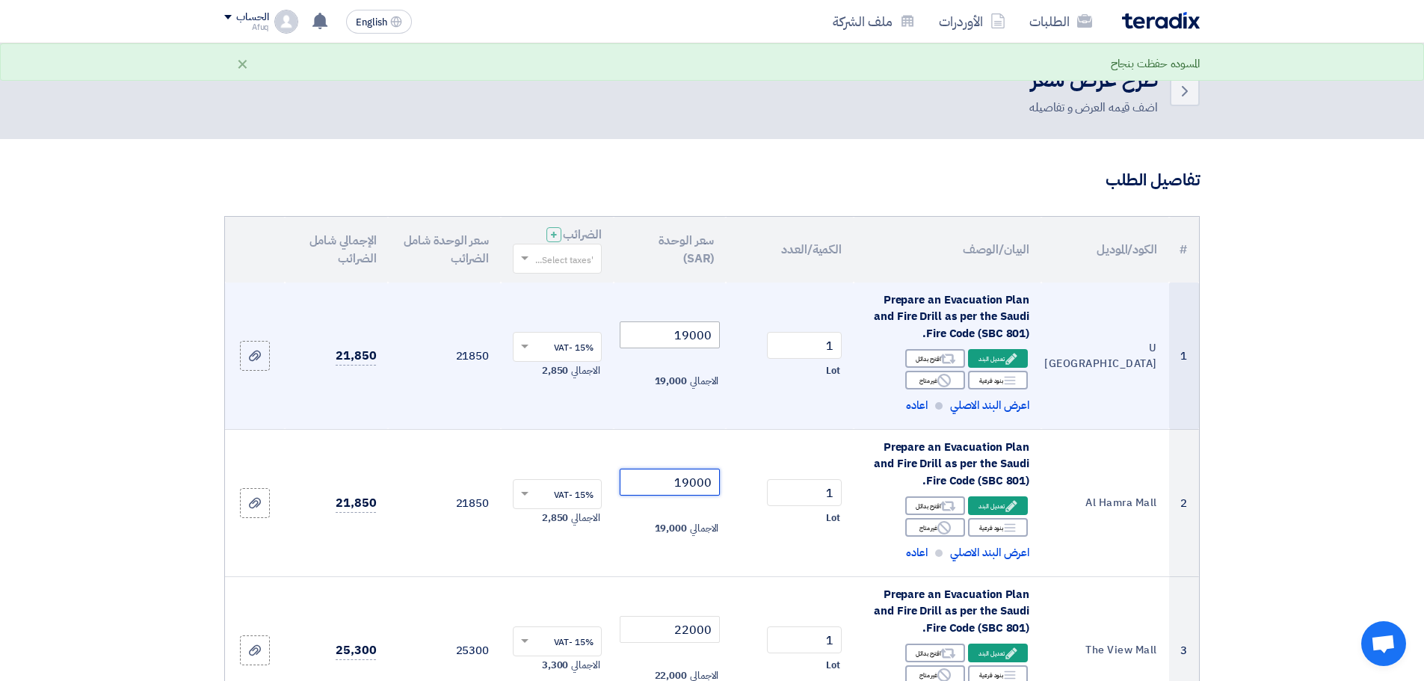
type input "19000"
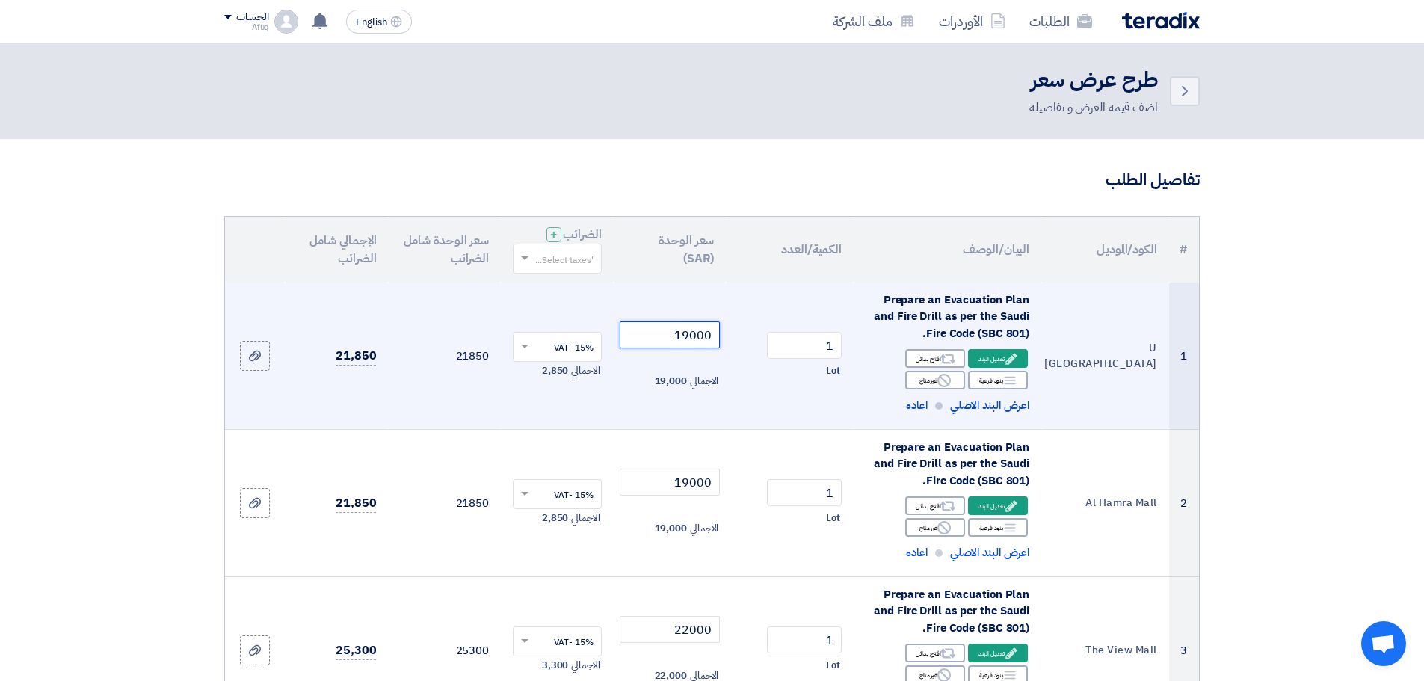
drag, startPoint x: 676, startPoint y: 335, endPoint x: 688, endPoint y: 335, distance: 12.0
click at [688, 335] on input "19000" at bounding box center [670, 334] width 101 height 27
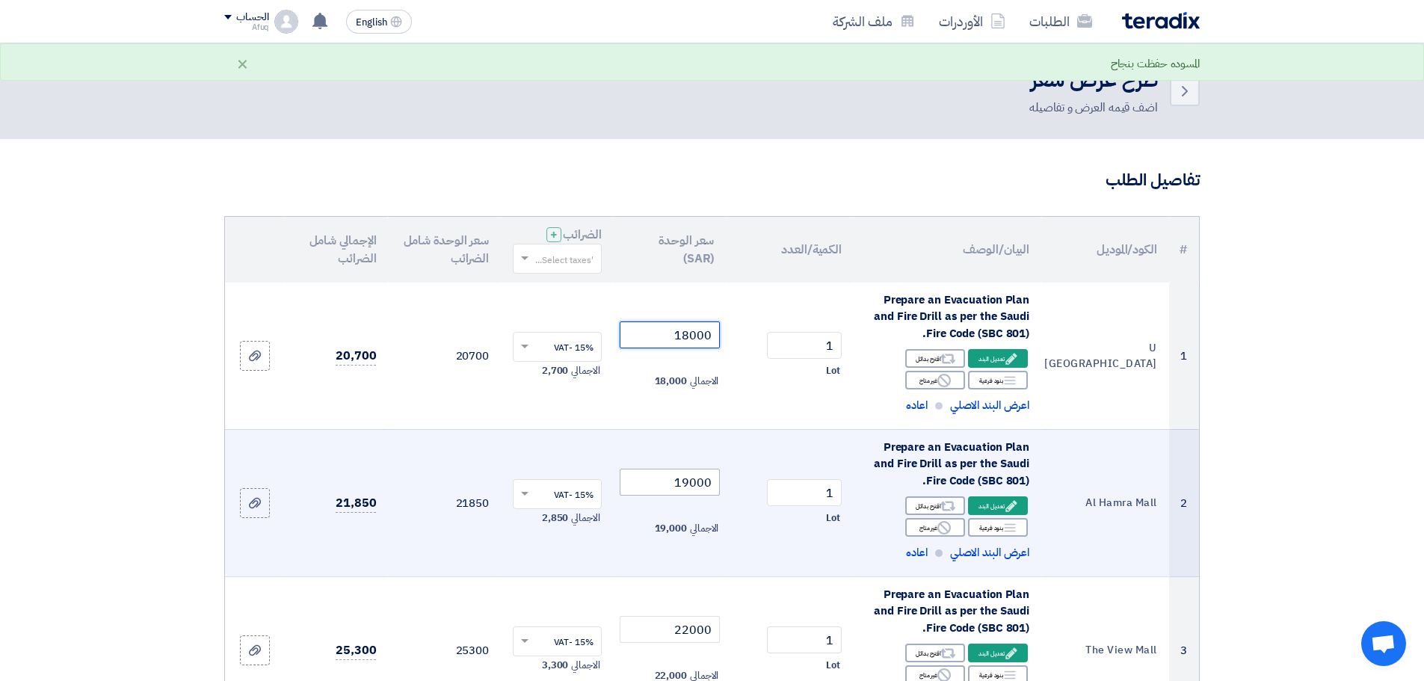
type input "18000"
click at [692, 477] on input "19000" at bounding box center [670, 482] width 101 height 27
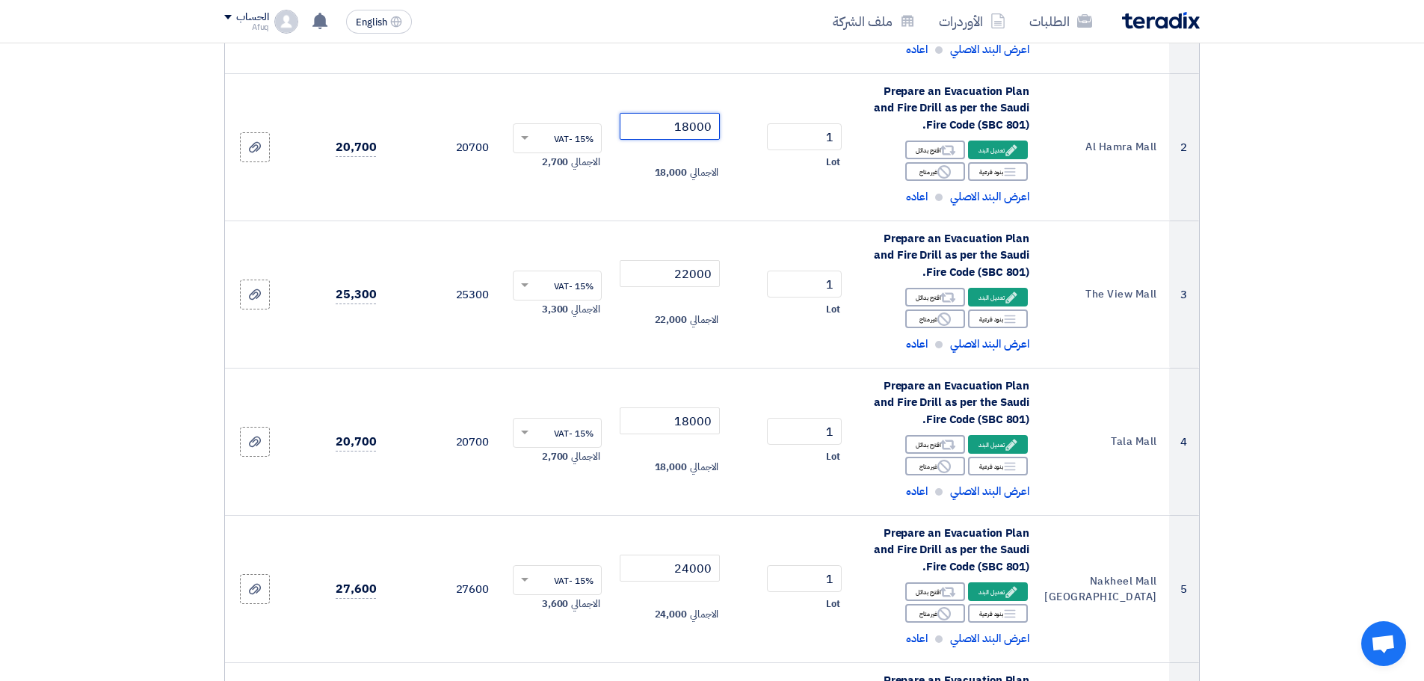
scroll to position [363, 0]
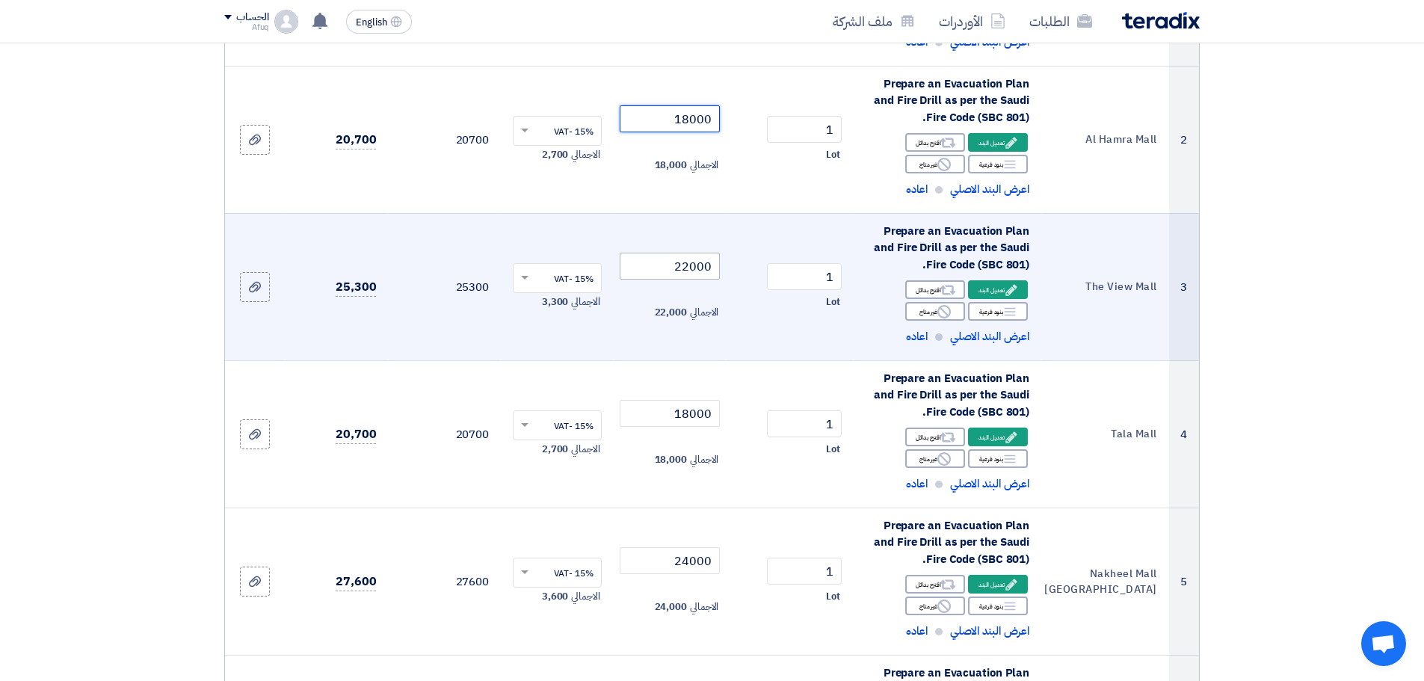
type input "18000"
drag, startPoint x: 683, startPoint y: 259, endPoint x: 742, endPoint y: 275, distance: 61.3
click at [742, 275] on tr "3 The [GEOGRAPHIC_DATA] Prepare an Evacuation Plan and Fire Drill as per the Sa…" at bounding box center [712, 286] width 974 height 147
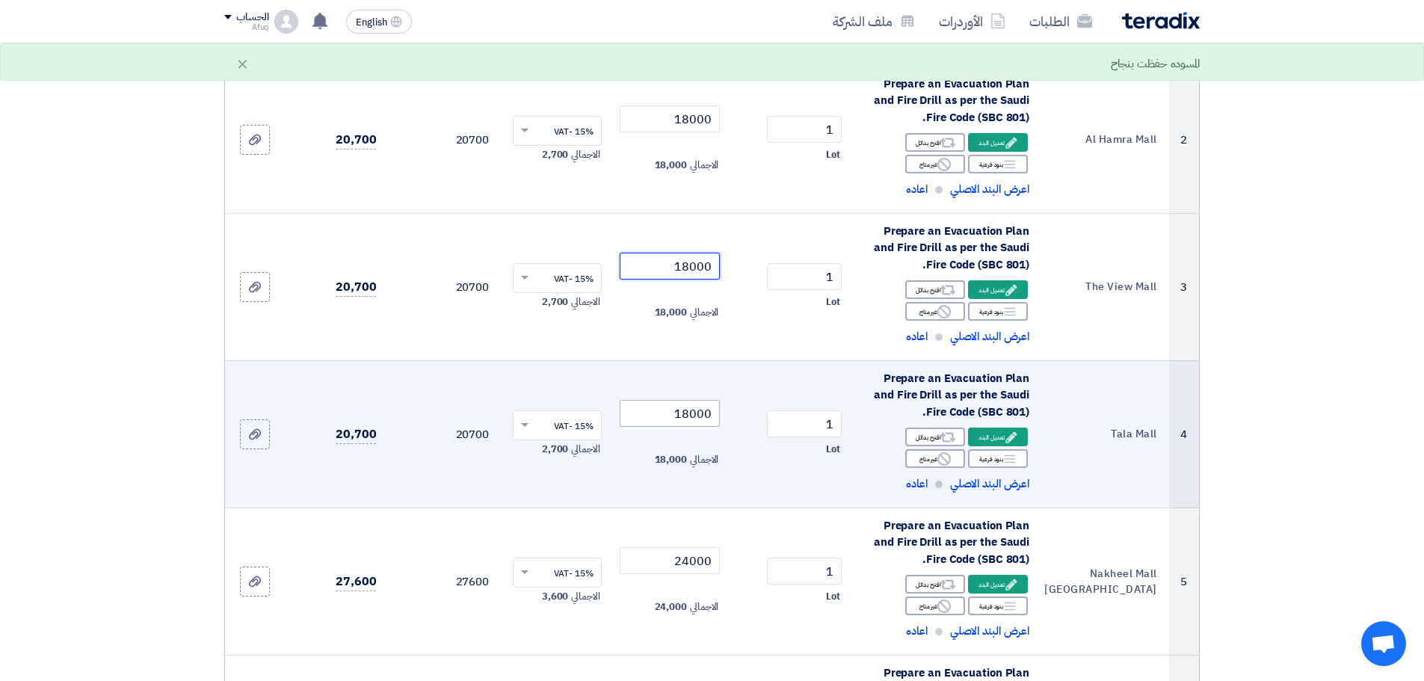
type input "18000"
drag, startPoint x: 690, startPoint y: 419, endPoint x: 786, endPoint y: 394, distance: 99.0
click at [720, 421] on input "18000" at bounding box center [670, 413] width 101 height 27
type input "1"
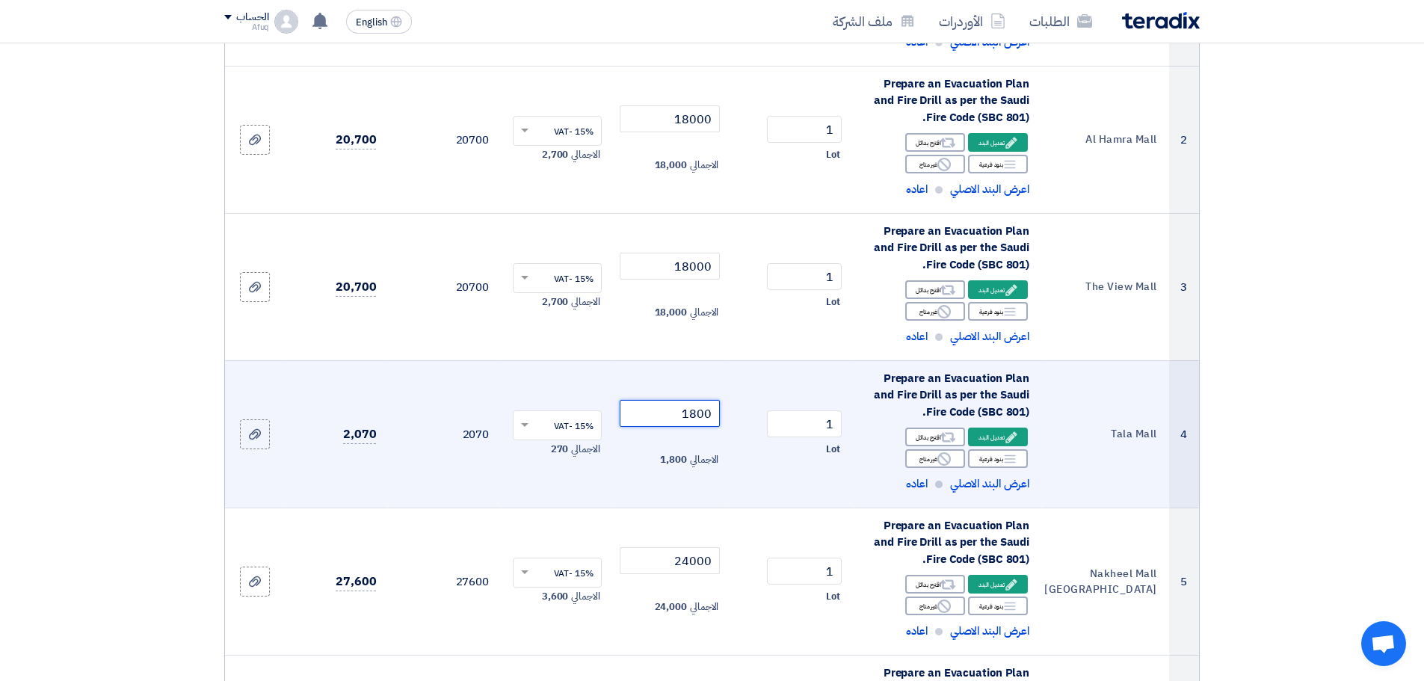
type input "18000"
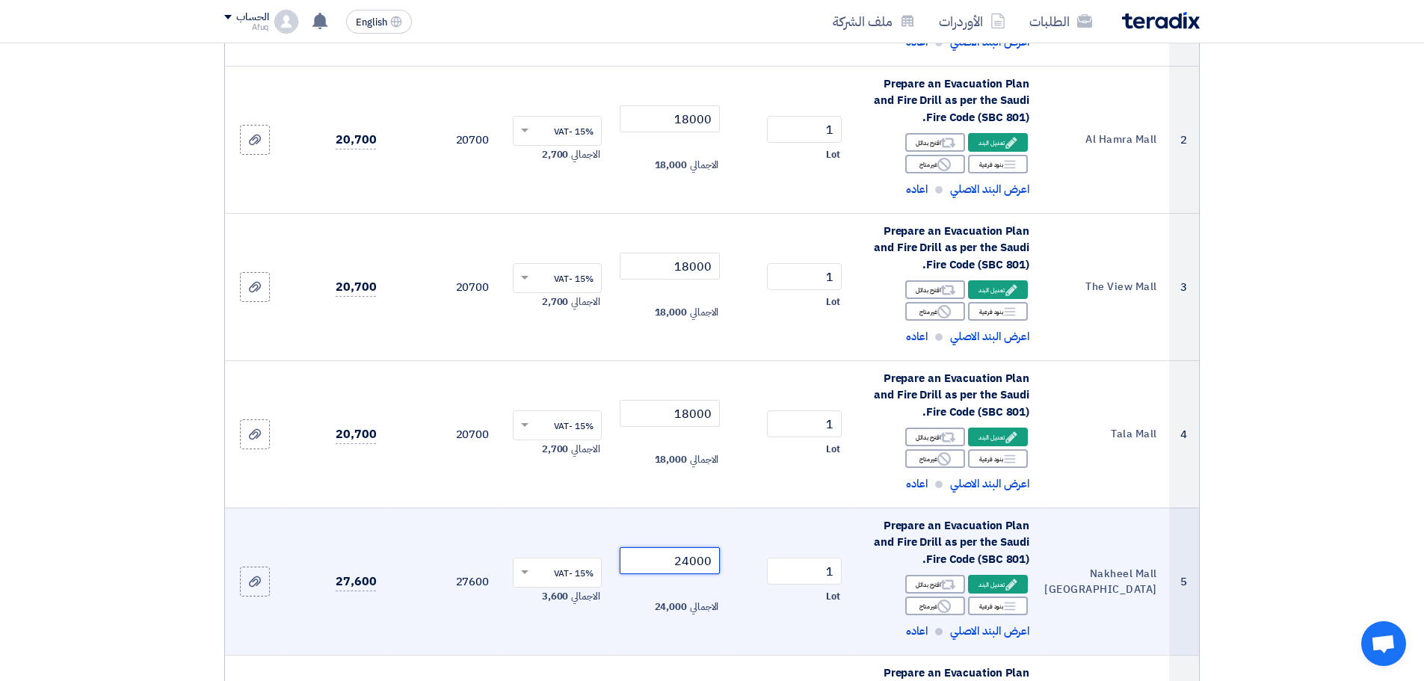
drag, startPoint x: 664, startPoint y: 564, endPoint x: 702, endPoint y: 569, distance: 38.4
click at [702, 569] on input "24000" at bounding box center [670, 560] width 101 height 27
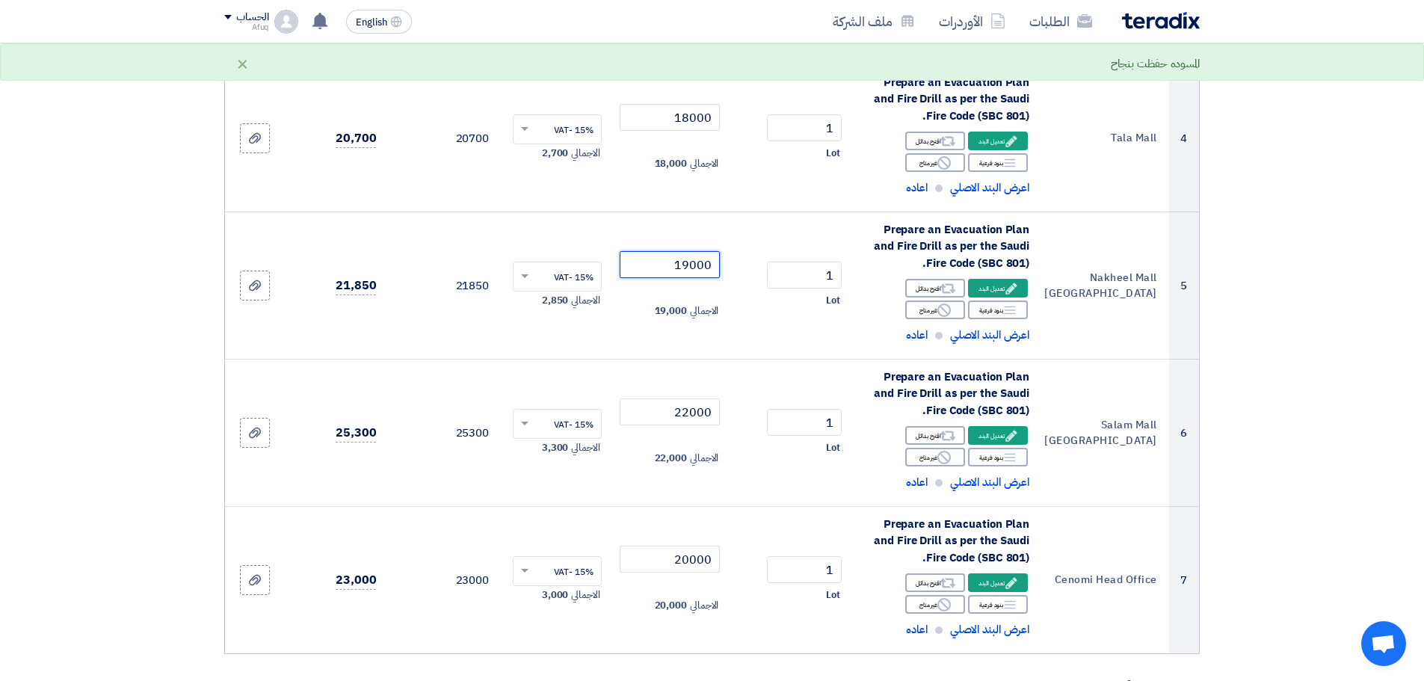
scroll to position [665, 0]
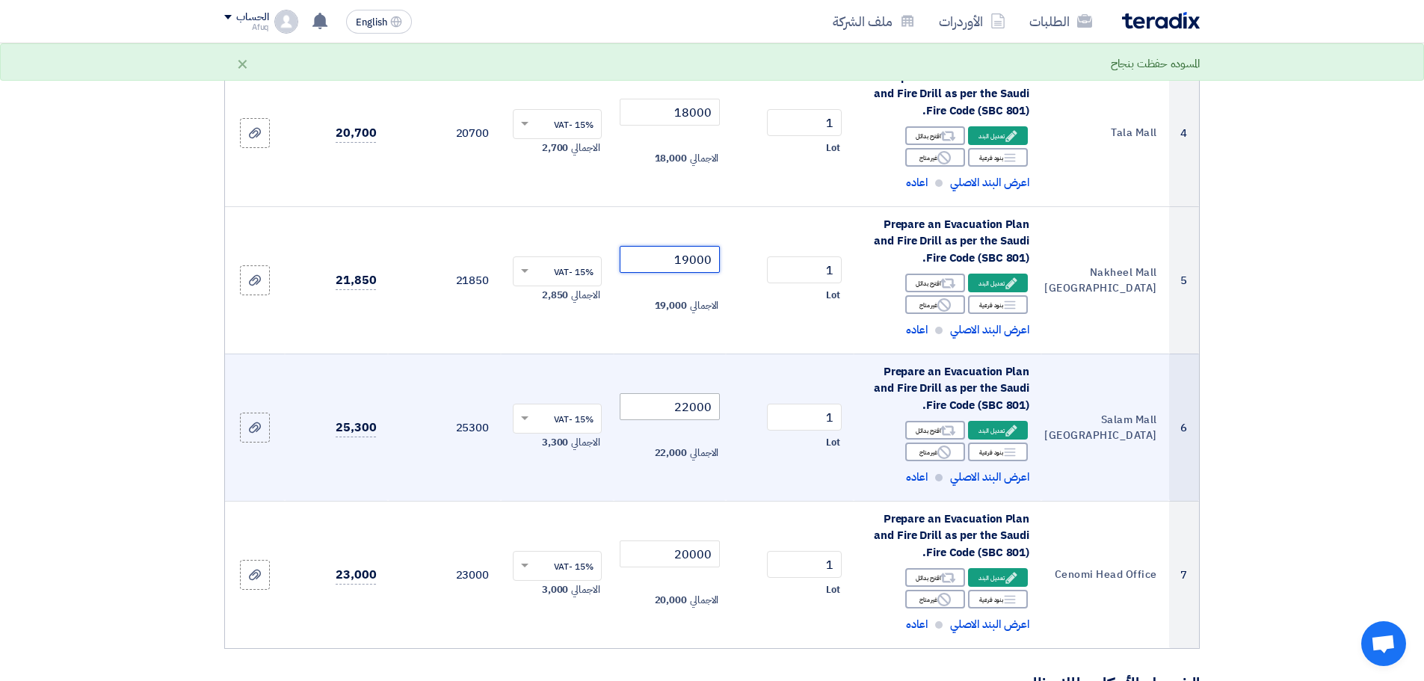
type input "19000"
drag, startPoint x: 683, startPoint y: 399, endPoint x: 746, endPoint y: 410, distance: 63.8
click at [746, 410] on tr "6 [GEOGRAPHIC_DATA] [GEOGRAPHIC_DATA] Prepare an Evacuation Plan and Fire Drill…" at bounding box center [712, 427] width 974 height 147
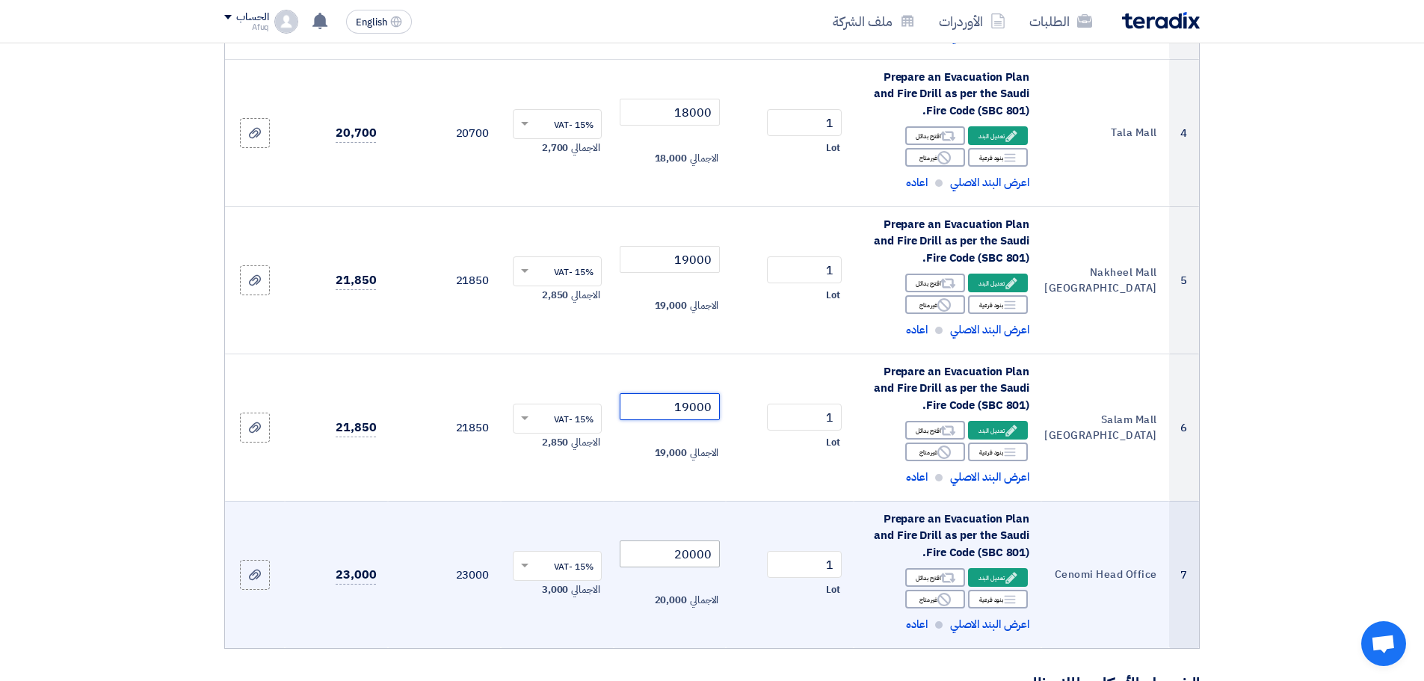
type input "19000"
drag, startPoint x: 681, startPoint y: 558, endPoint x: 720, endPoint y: 555, distance: 39.0
click at [720, 555] on input "20000" at bounding box center [670, 554] width 101 height 27
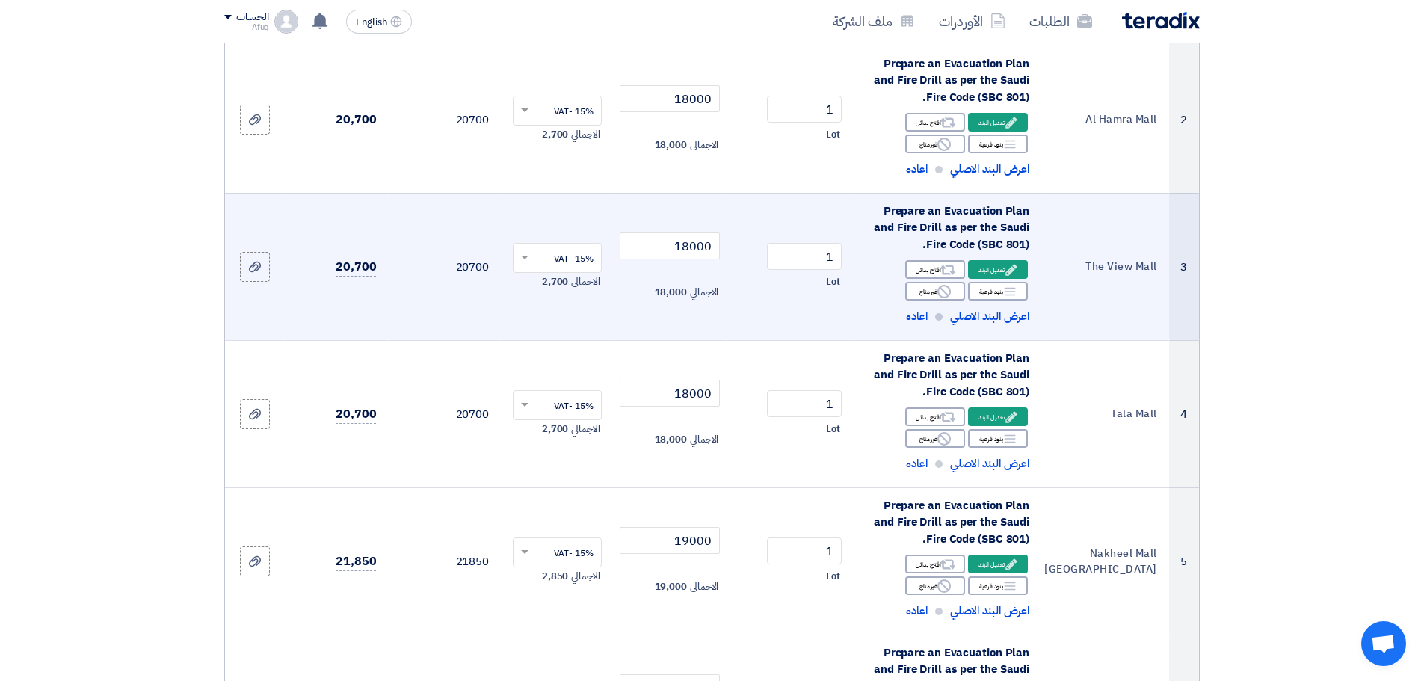
scroll to position [0, 0]
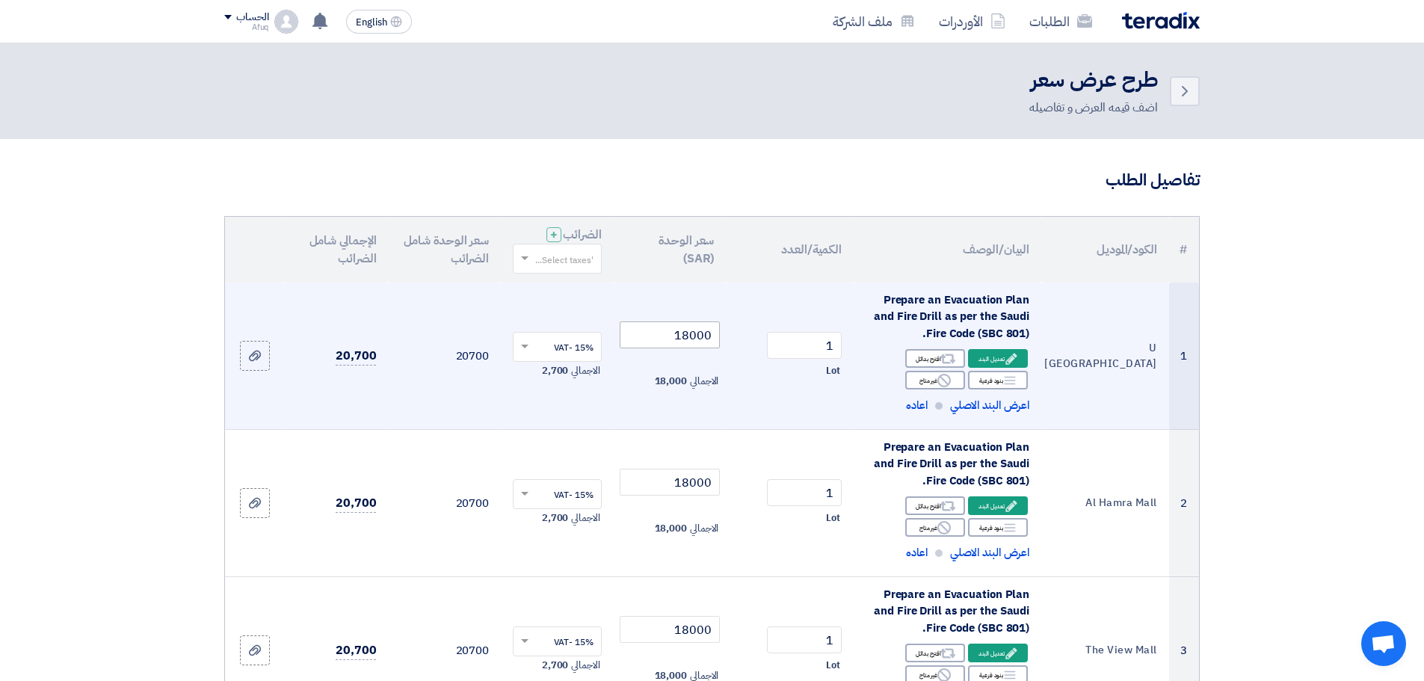
type input "17000"
click at [683, 334] on input "18000" at bounding box center [670, 334] width 101 height 27
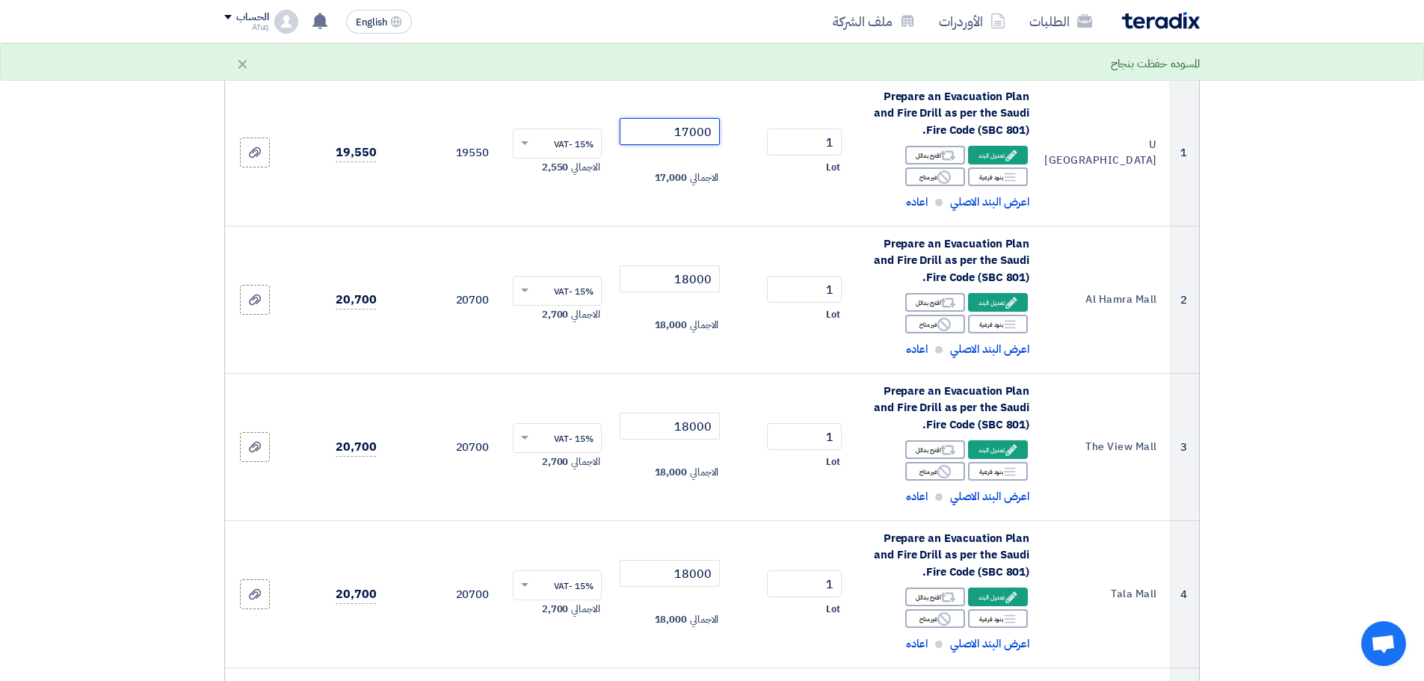
scroll to position [209, 0]
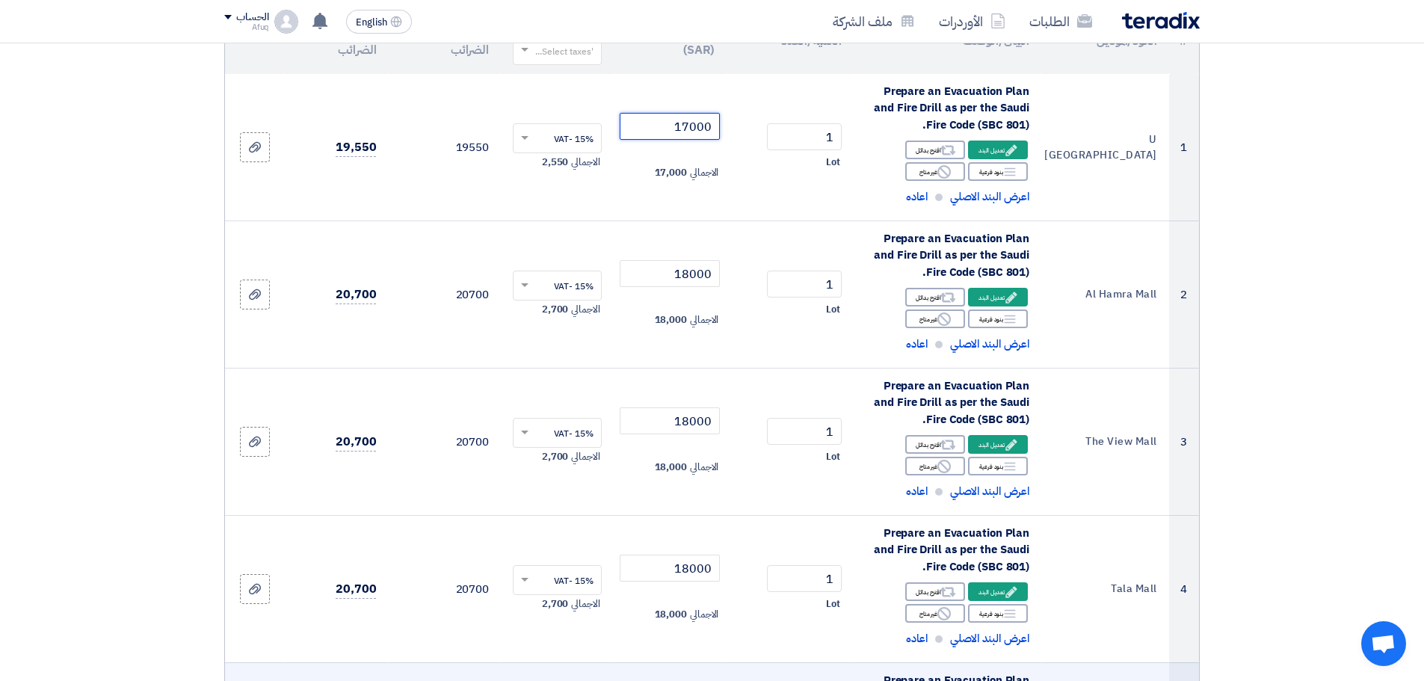
type input "17000"
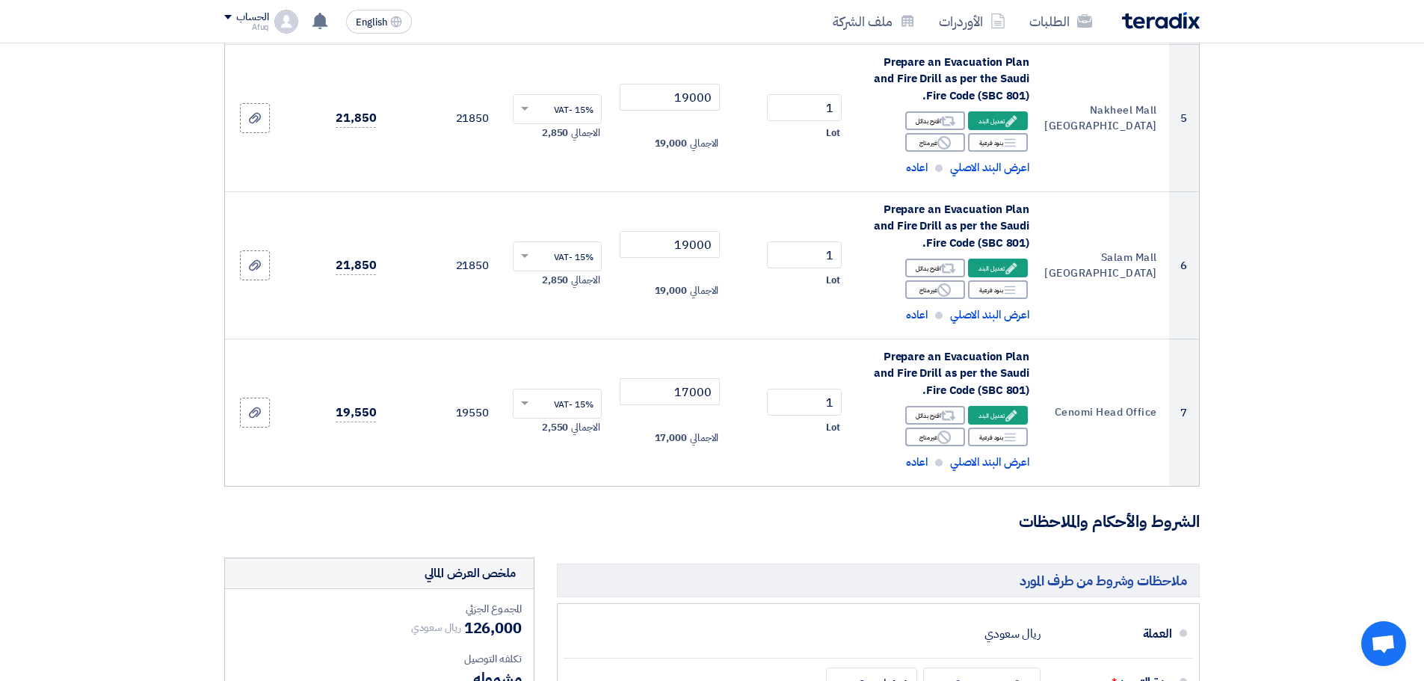
scroll to position [1205, 0]
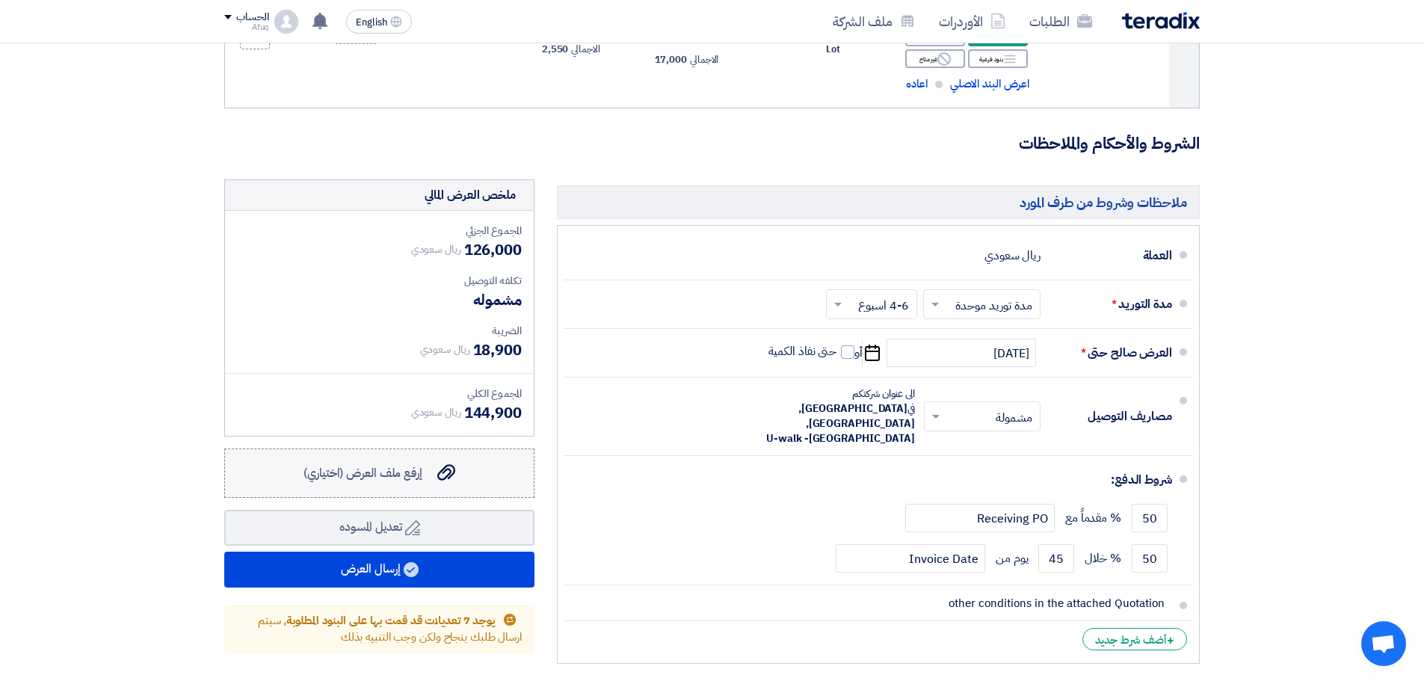
click at [397, 470] on span "إرفع ملف العرض (اختياري)" at bounding box center [363, 473] width 119 height 18
click at [0, 0] on input "إرفع ملف العرض (اختياري) إرفع ملف العرض (اختياري)" at bounding box center [0, 0] width 0 height 0
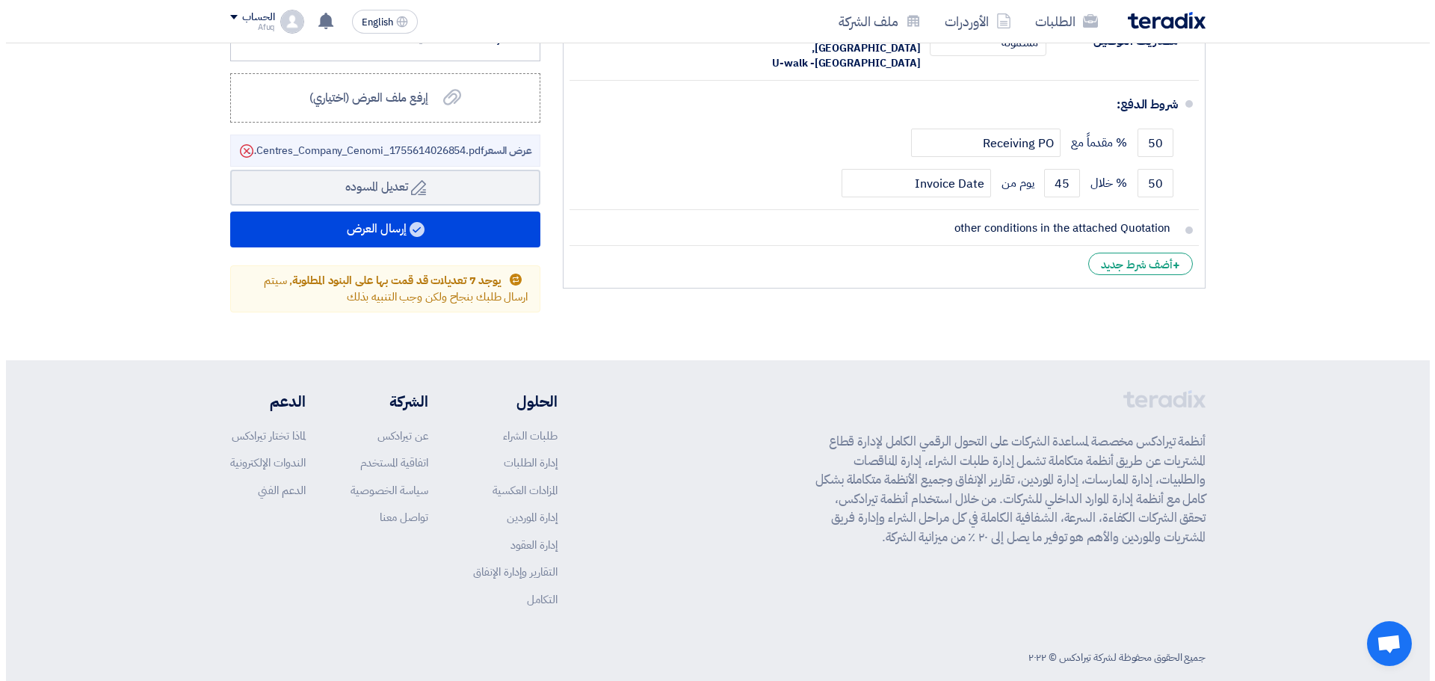
scroll to position [1602, 0]
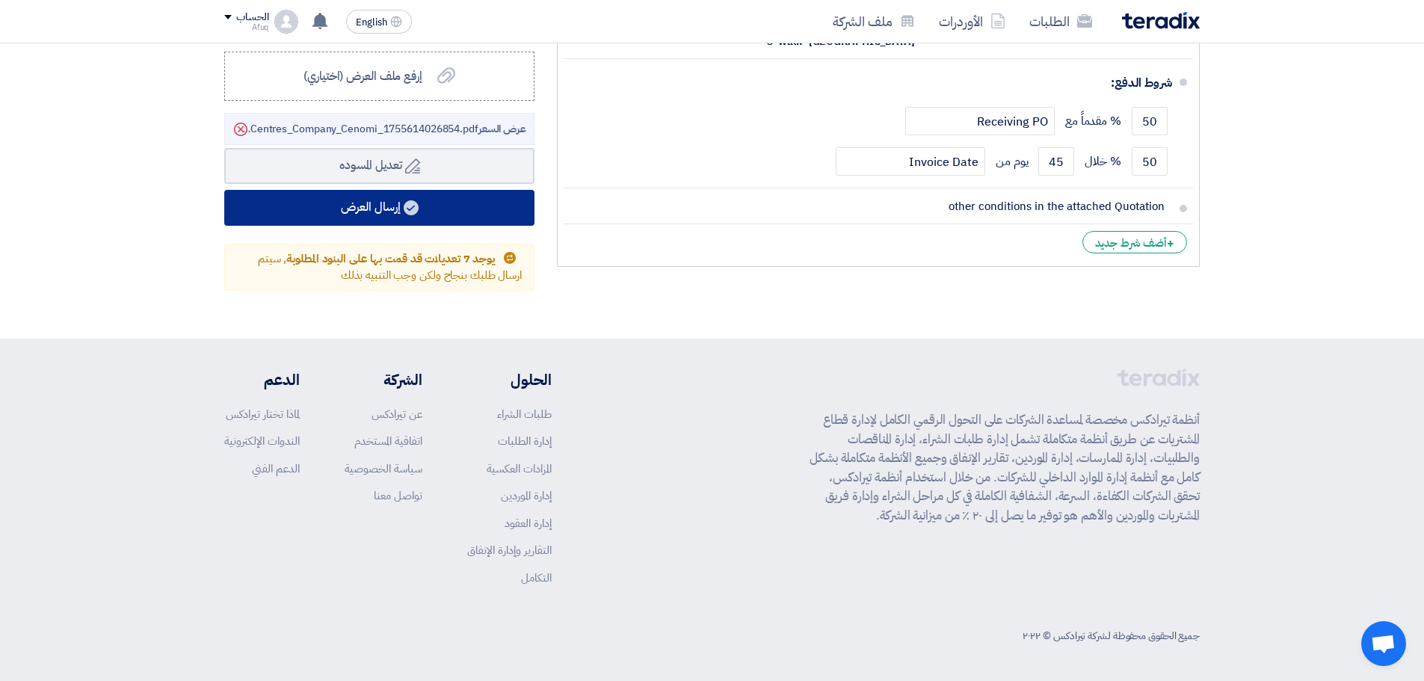
click at [407, 203] on use at bounding box center [411, 207] width 15 height 15
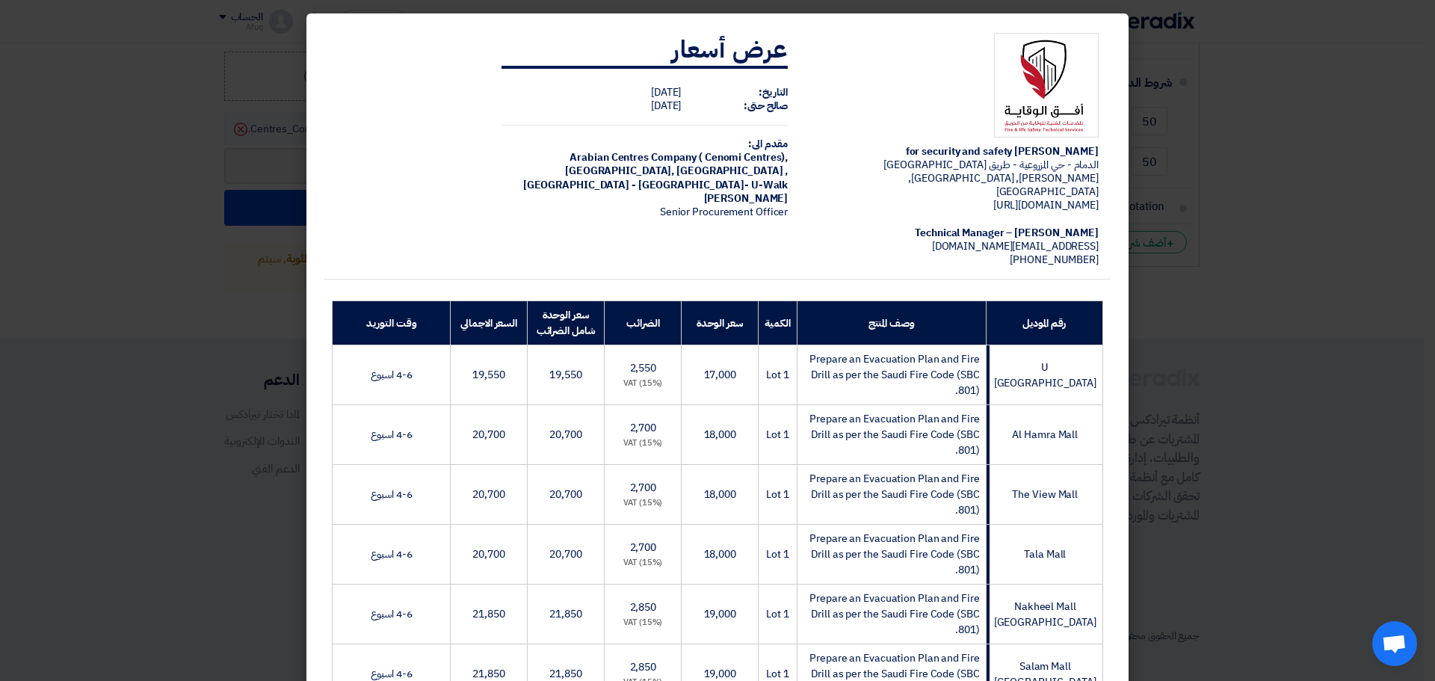
scroll to position [469, 0]
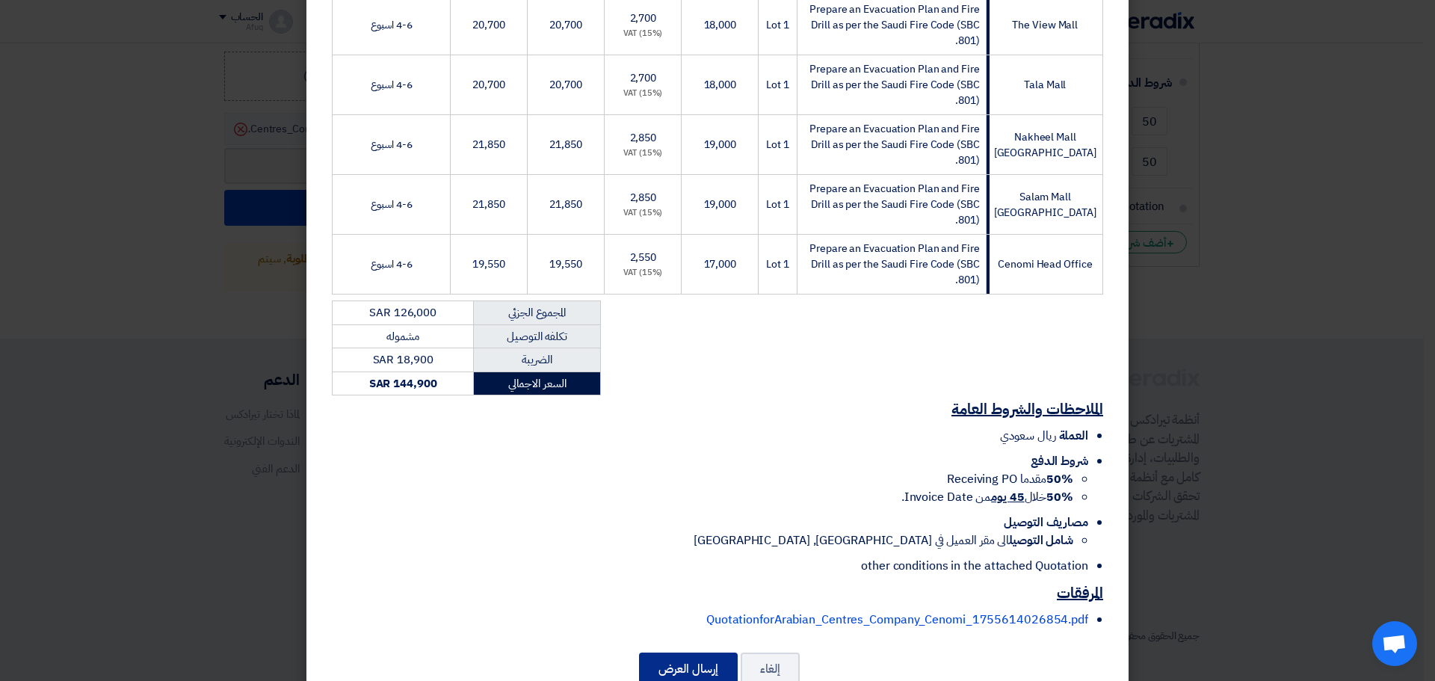
drag, startPoint x: 695, startPoint y: 623, endPoint x: 890, endPoint y: 590, distance: 197.9
click at [890, 590] on div "[PERSON_NAME] for security and safety [GEOGRAPHIC_DATA] - [GEOGRAPHIC_DATA] - ط…" at bounding box center [718, 128] width 822 height 1168
click at [877, 565] on div "الملاحظات والشروط العامة العملة ريال سعودي شروط الدفع 50% مقدما Receiving PO 50…" at bounding box center [717, 517] width 786 height 244
click at [876, 611] on link "QuotationforArabian_Centres_Company_Cenomi_1755614026854.pdf" at bounding box center [897, 620] width 382 height 18
click at [689, 653] on button "إرسال العرض" at bounding box center [688, 669] width 99 height 33
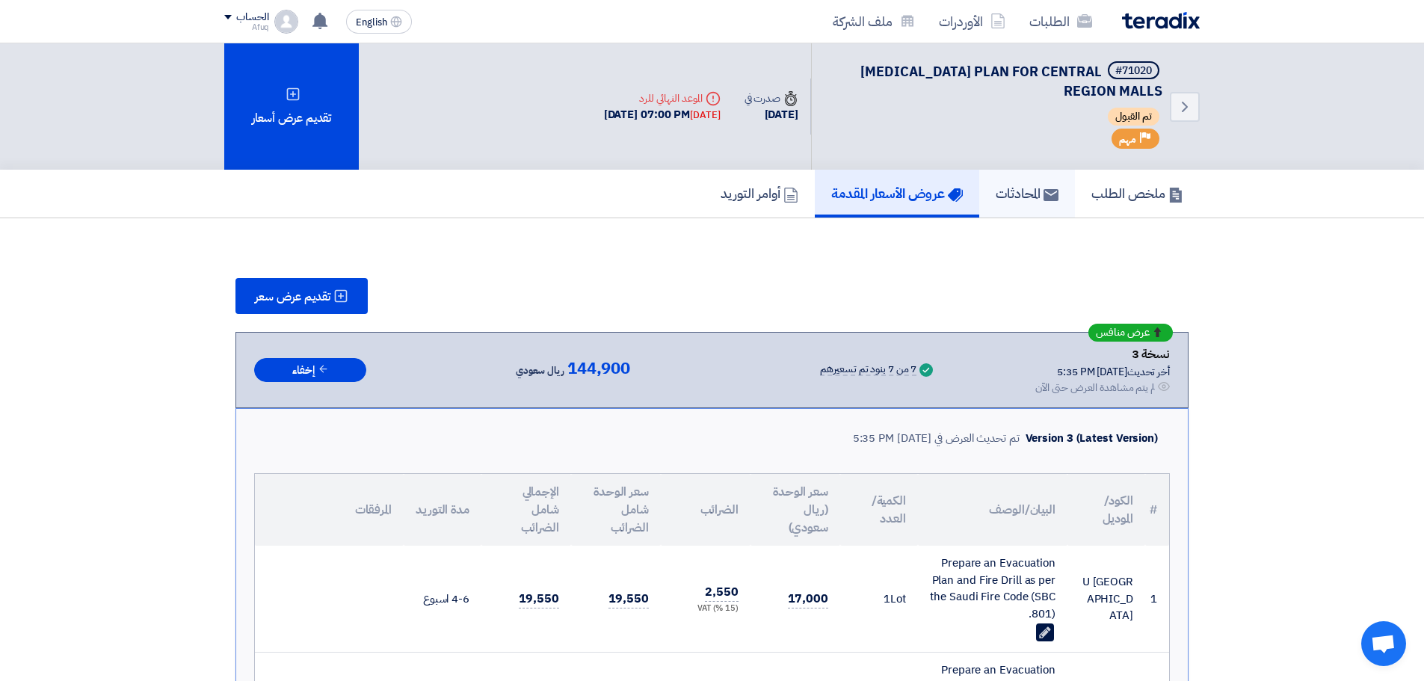
click at [1017, 196] on h5 "المحادثات" at bounding box center [1027, 193] width 63 height 17
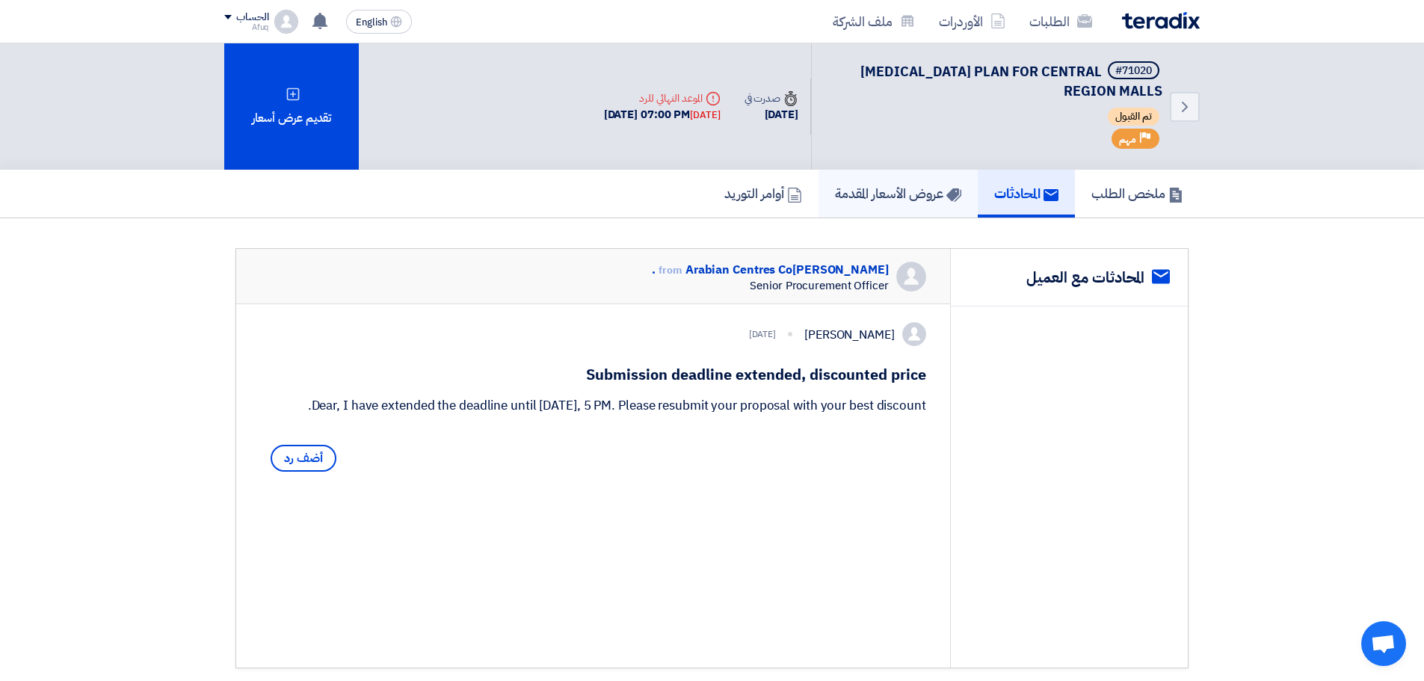
click at [900, 179] on link "عروض الأسعار المقدمة" at bounding box center [898, 194] width 159 height 48
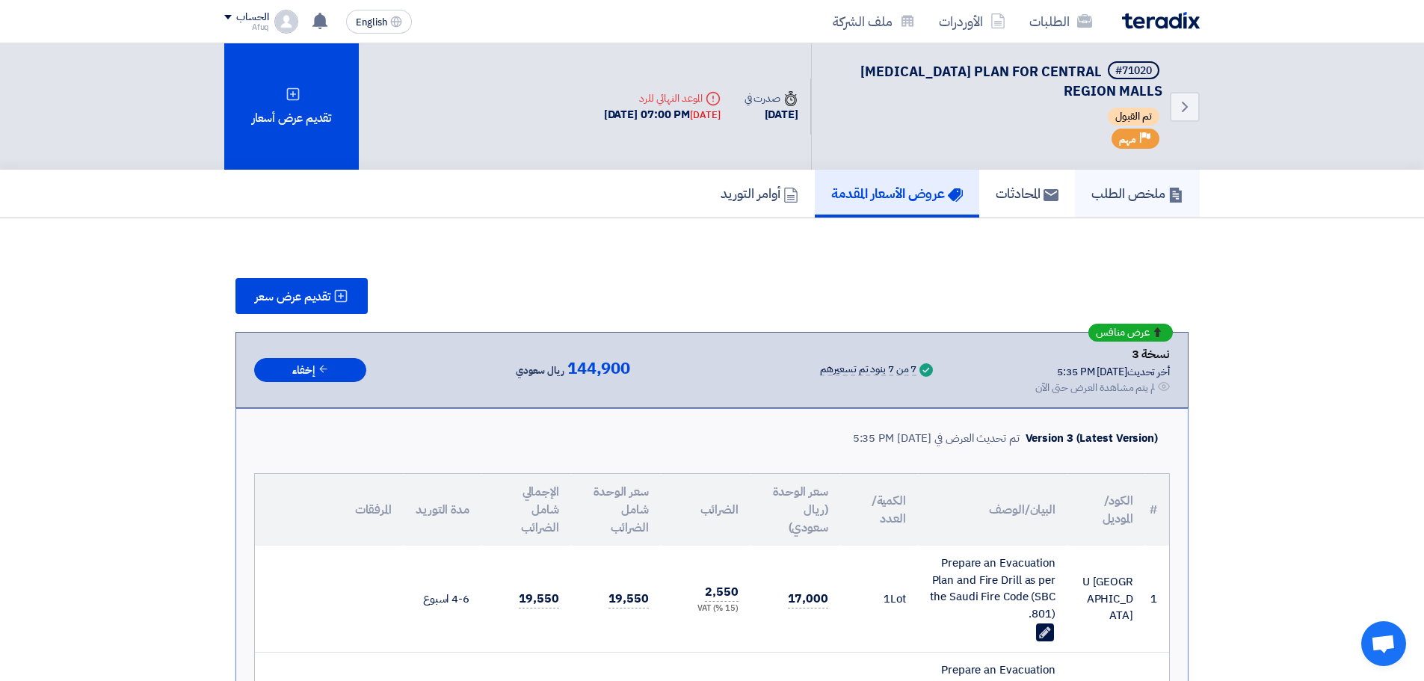
click at [1083, 193] on link "ملخص الطلب" at bounding box center [1137, 194] width 125 height 48
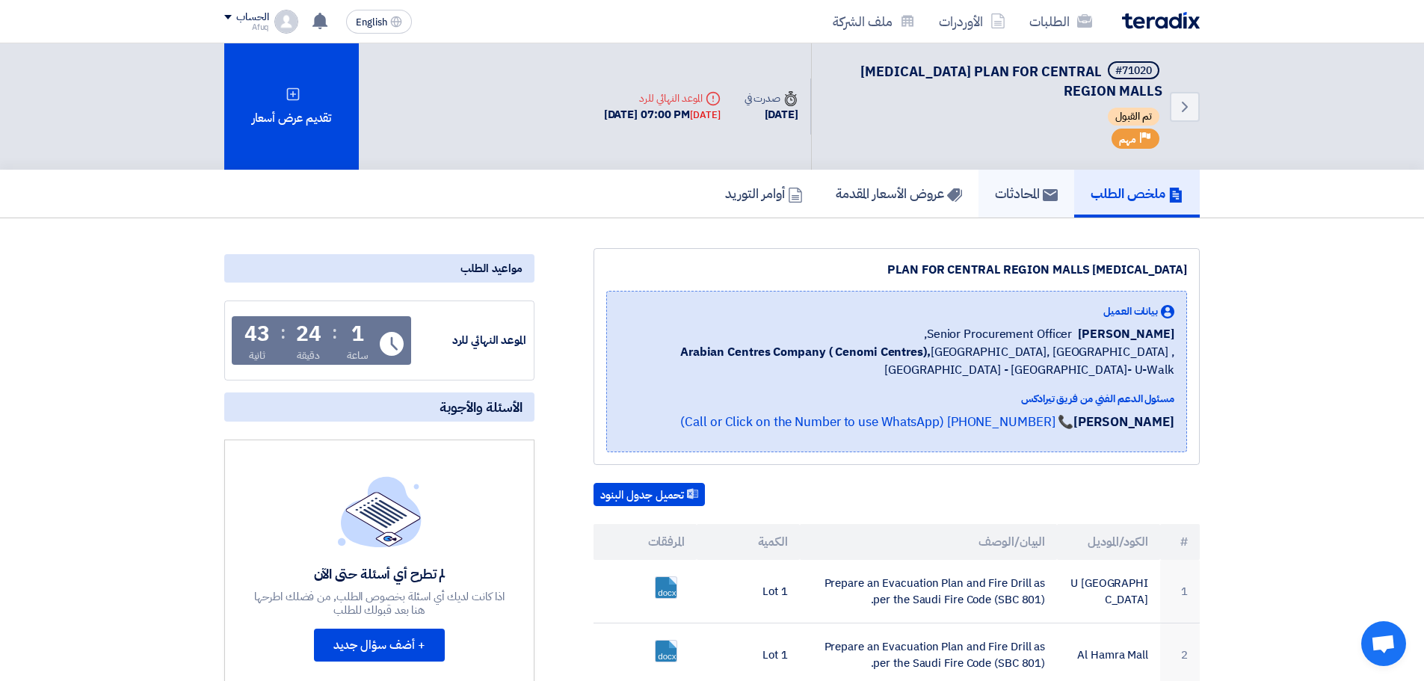
click at [1002, 202] on h5 "المحادثات" at bounding box center [1026, 193] width 63 height 17
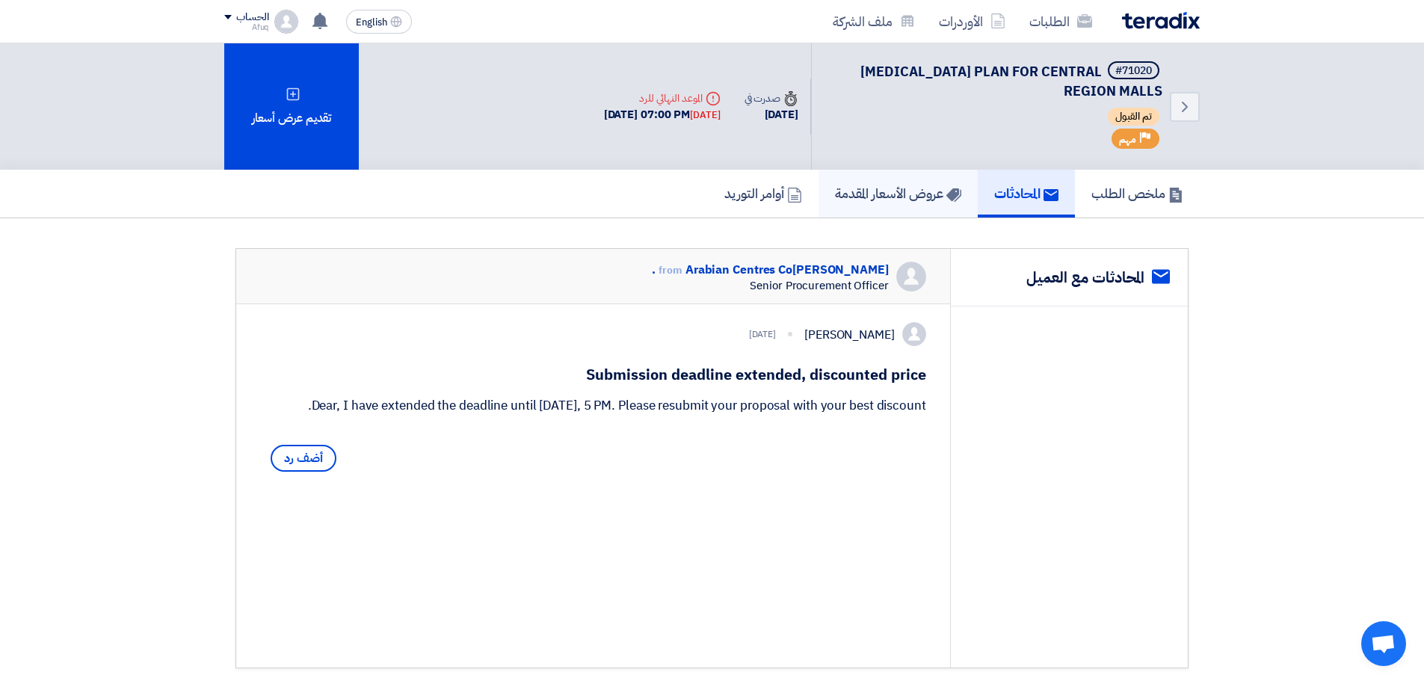
click at [896, 185] on h5 "عروض الأسعار المقدمة" at bounding box center [898, 193] width 126 height 17
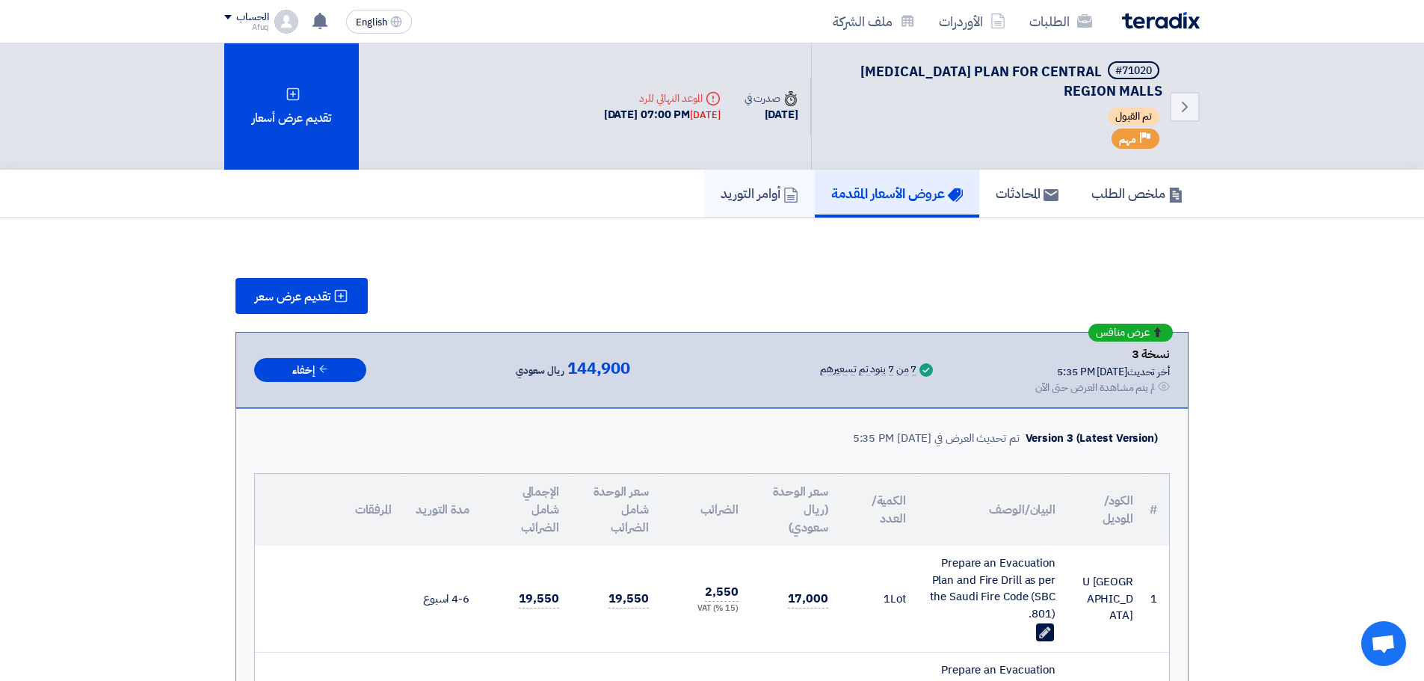
click at [742, 212] on link "أوامر التوريد" at bounding box center [759, 194] width 111 height 48
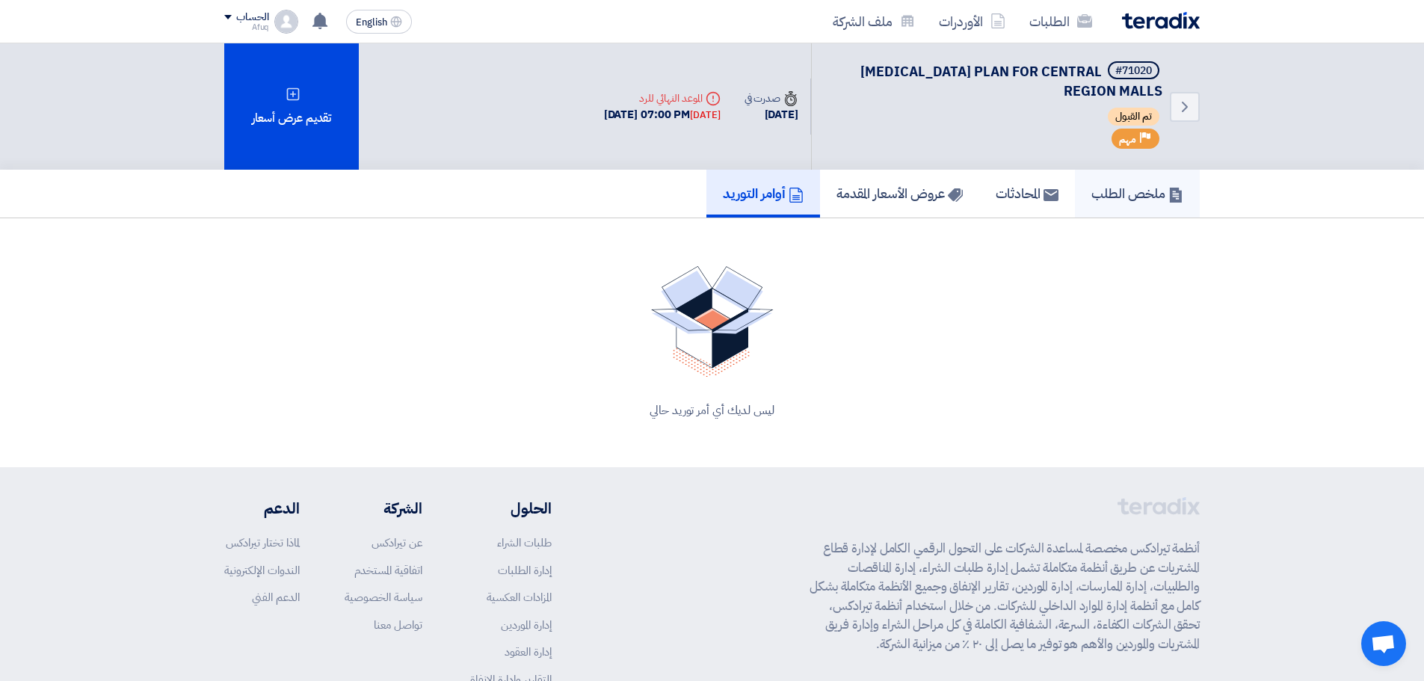
click at [1150, 176] on link "ملخص الطلب" at bounding box center [1137, 194] width 125 height 48
